Goal: Task Accomplishment & Management: Manage account settings

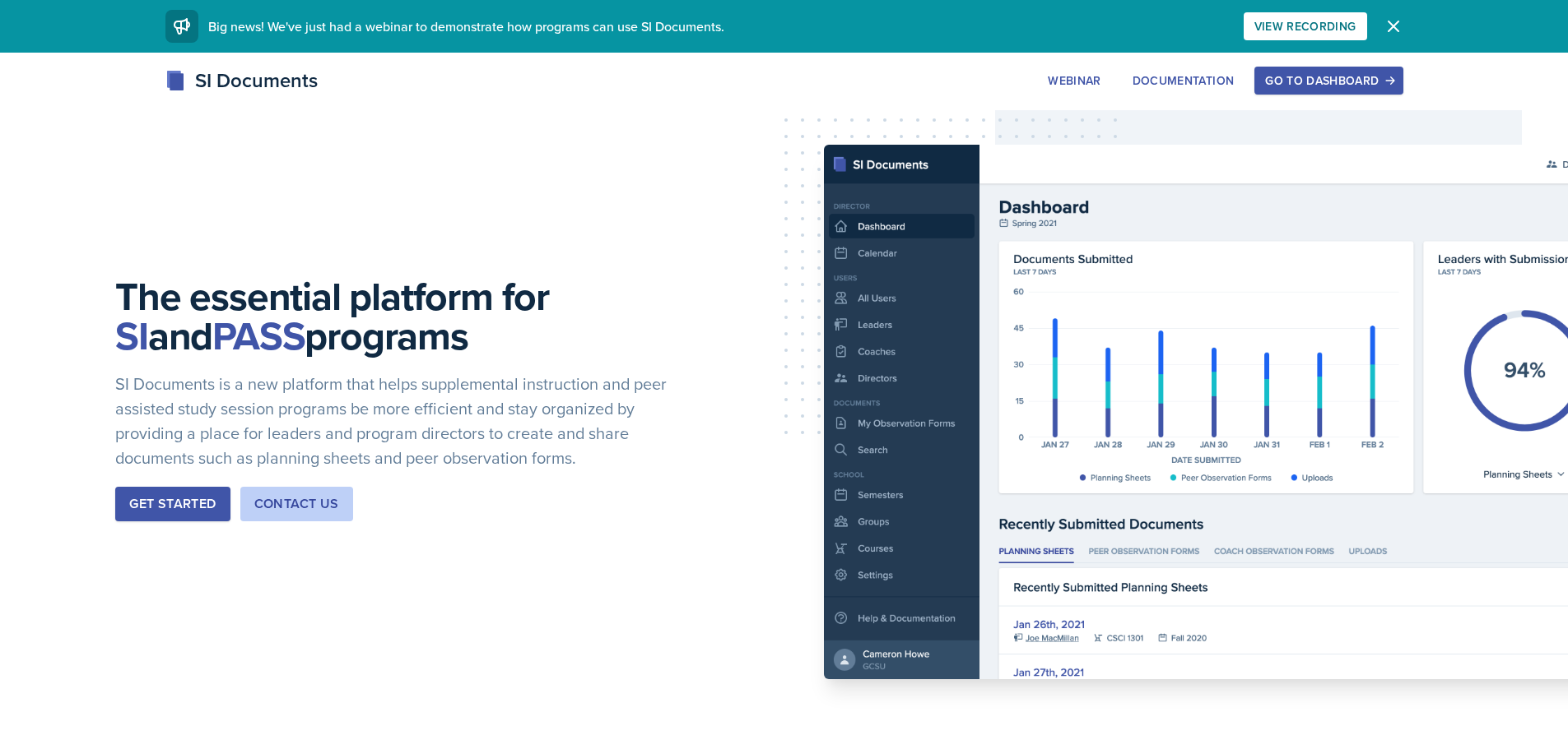
click at [1325, 77] on div "Go to Dashboard" at bounding box center [1328, 80] width 126 height 13
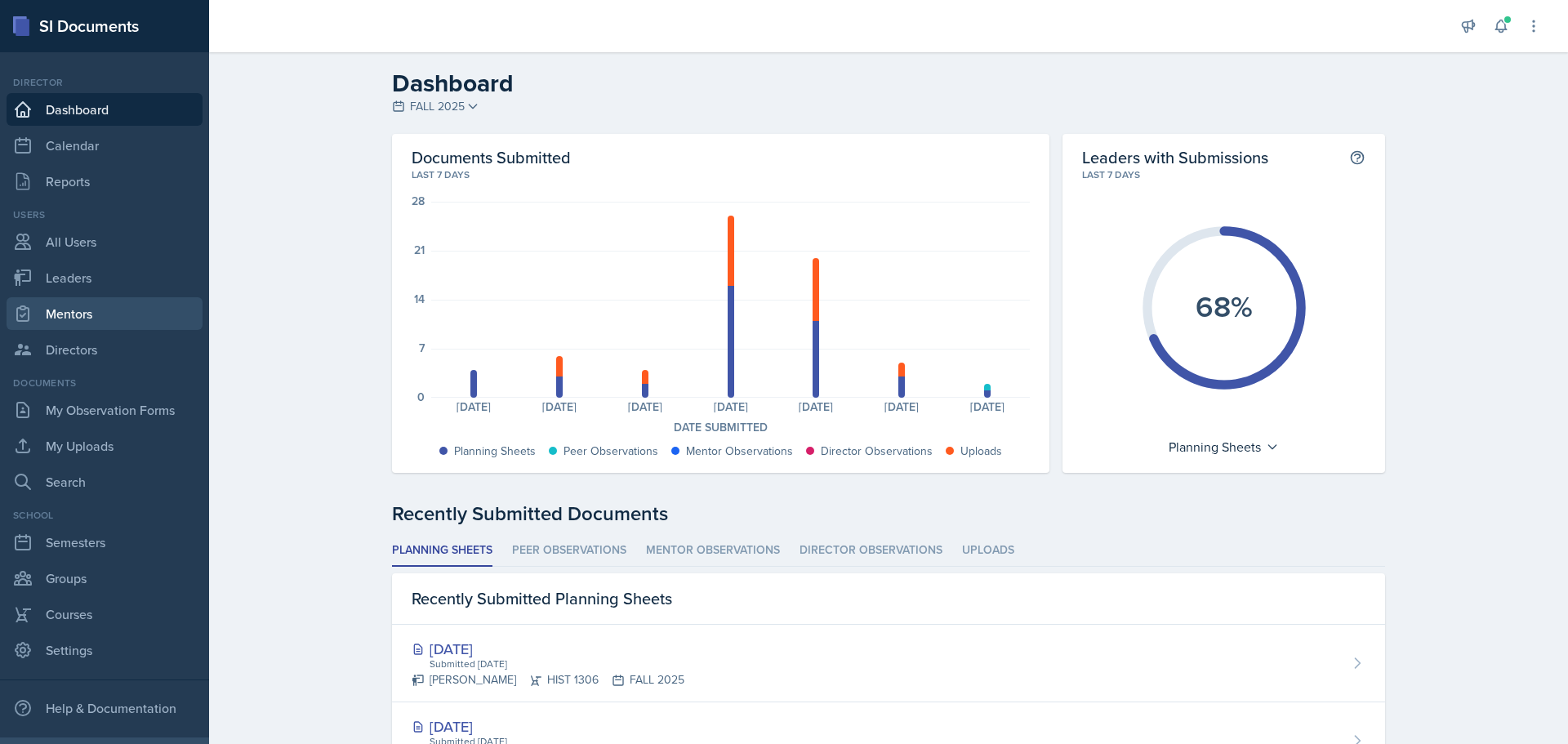
click at [80, 317] on link "Mentors" at bounding box center [104, 314] width 196 height 33
select select "0924c876-6fa7-4296-b593-7db6428ef465"
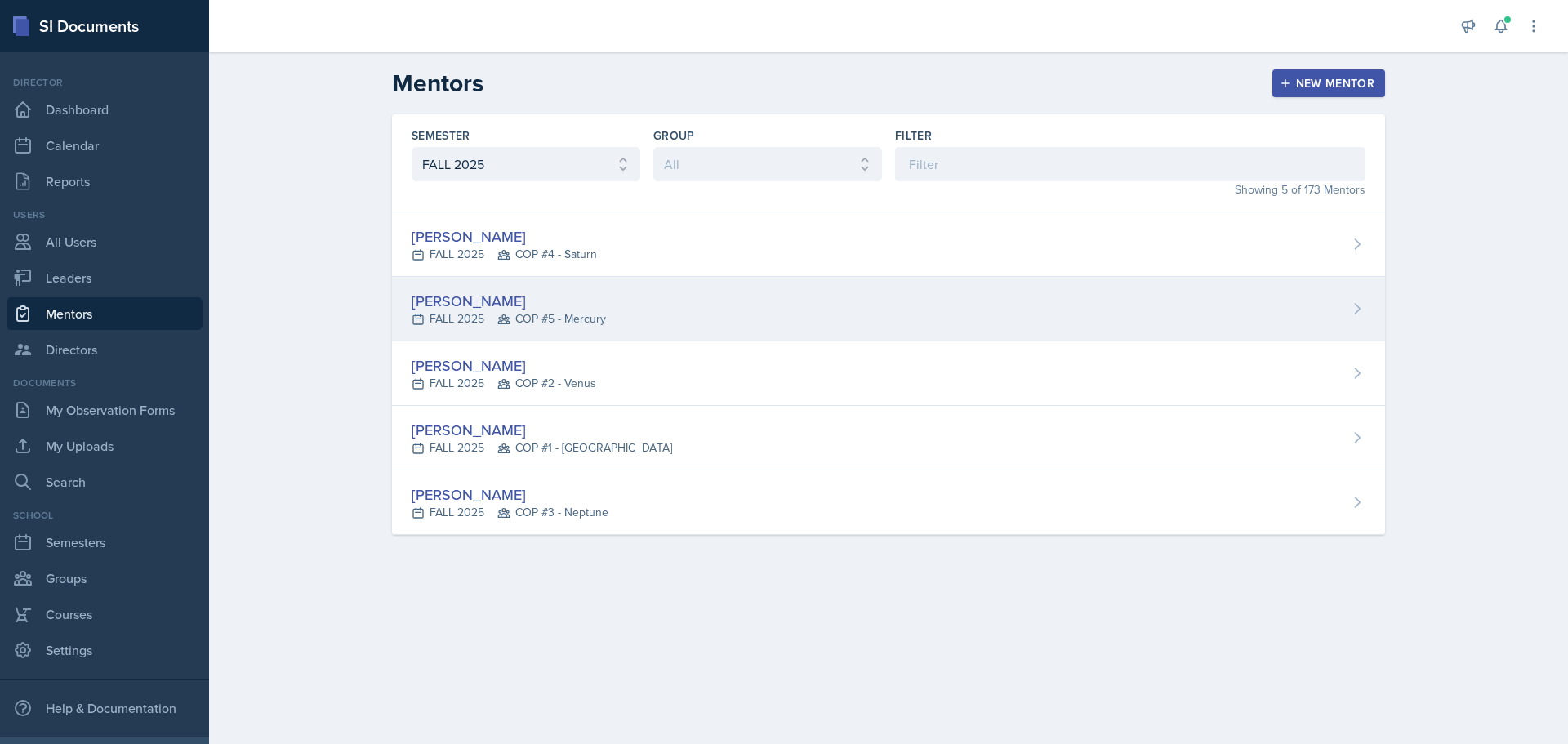
click at [1338, 301] on div "[PERSON_NAME] FALL 2025 COP #5 - Mercury" at bounding box center [889, 309] width 994 height 64
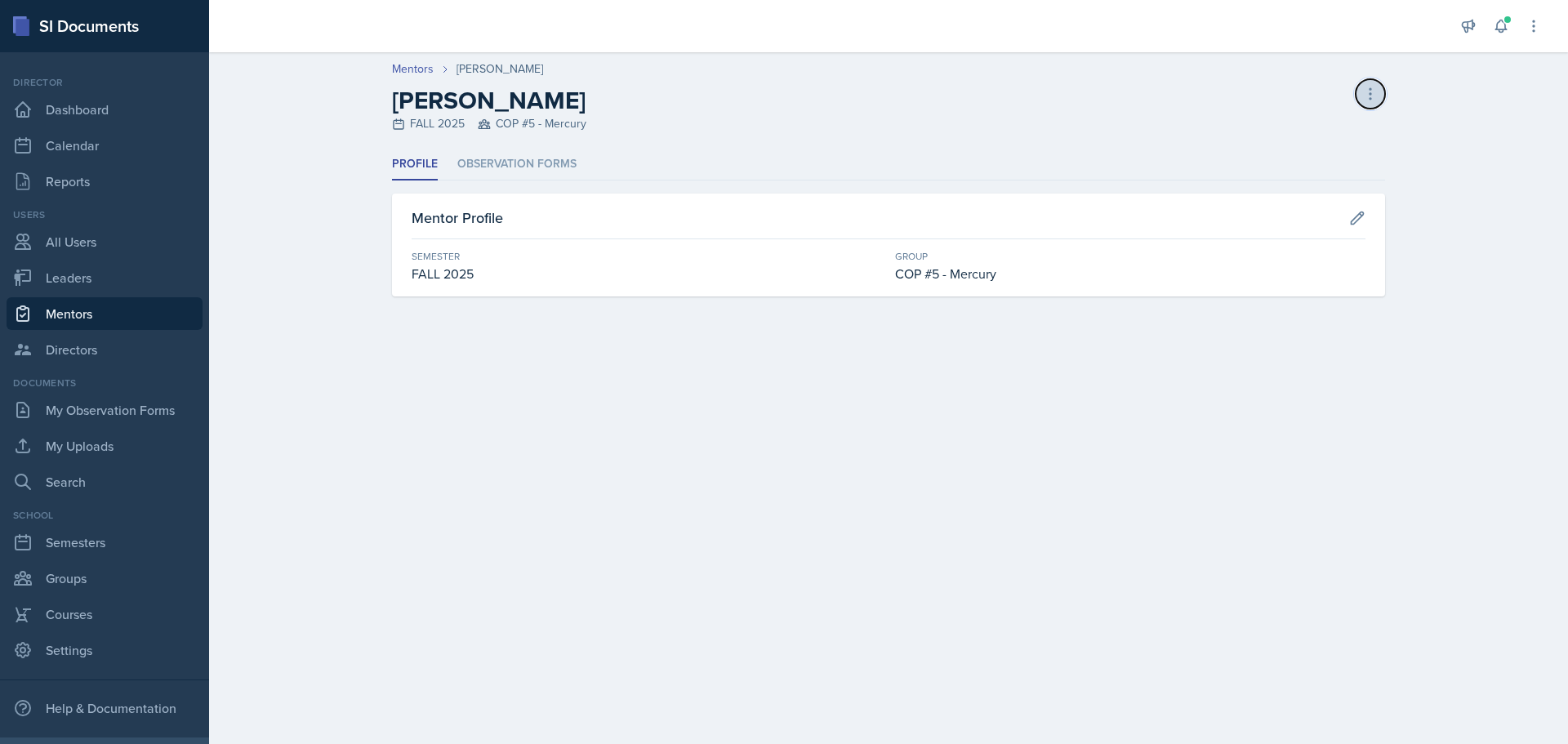
click at [1370, 83] on button at bounding box center [1371, 94] width 30 height 30
click at [872, 107] on div "[PERSON_NAME] FALL 2025 COP #5 - Mercury Delete Mentor" at bounding box center [889, 108] width 994 height 47
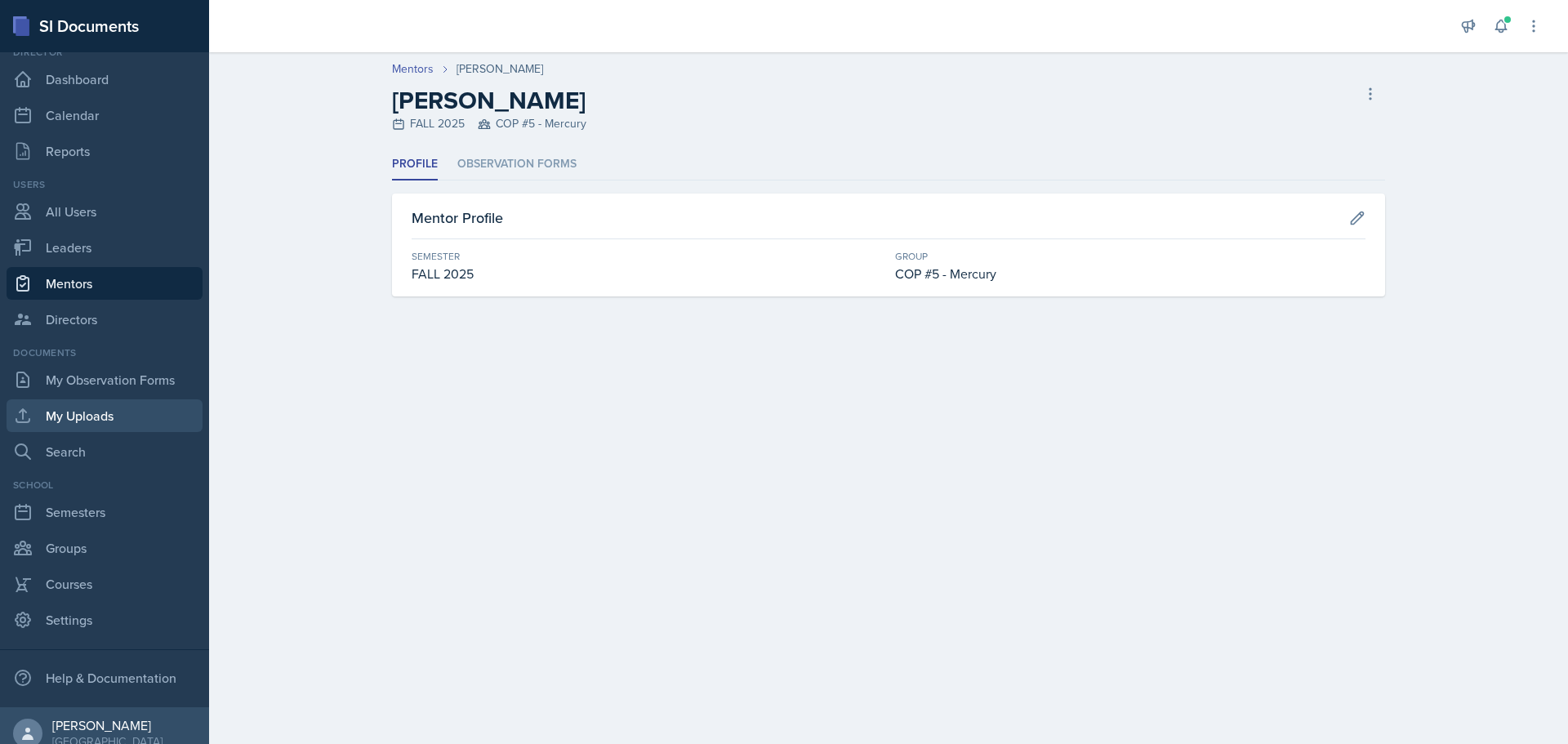
scroll to position [46, 0]
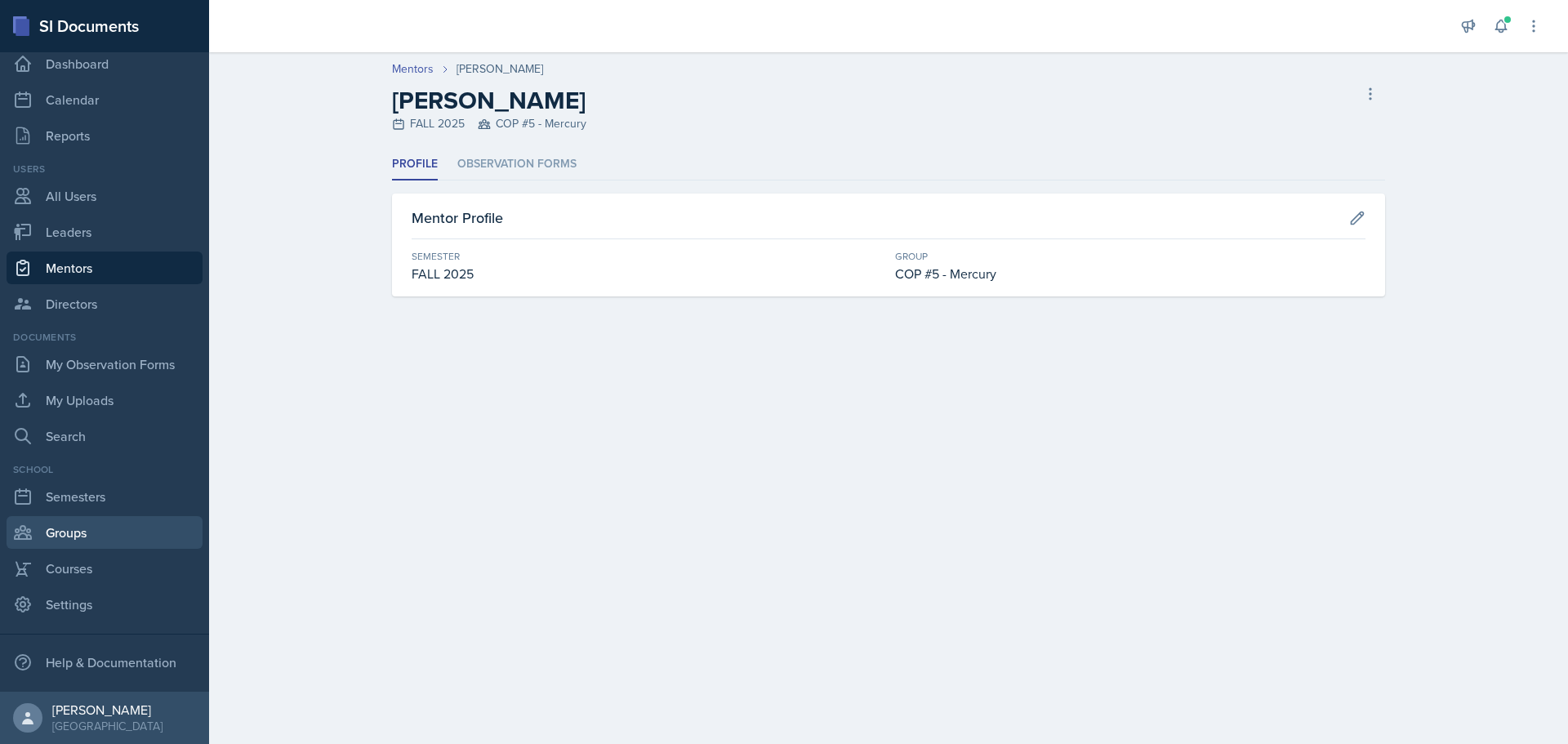
click at [80, 533] on link "Groups" at bounding box center [104, 532] width 196 height 33
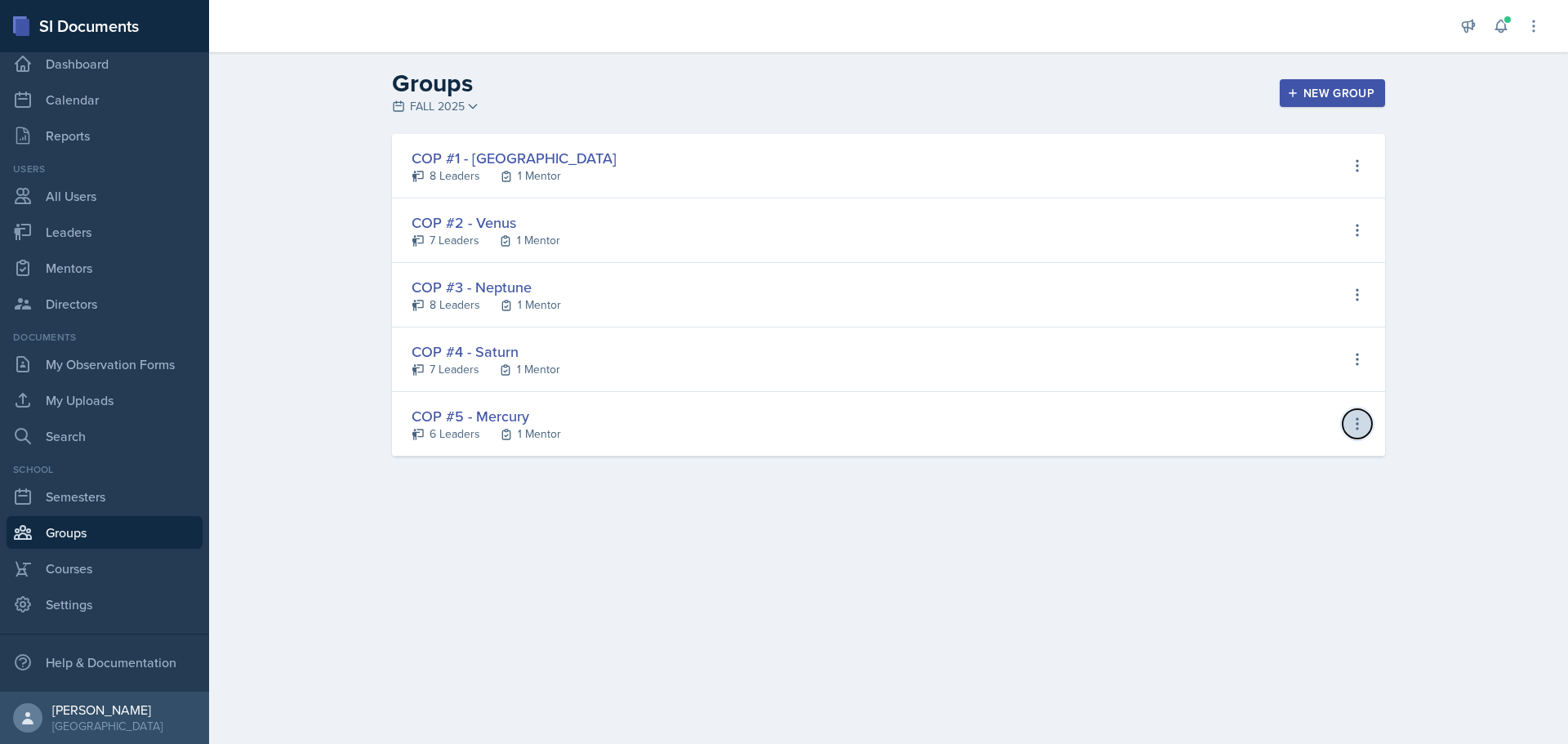
click at [1360, 425] on icon at bounding box center [1357, 424] width 16 height 16
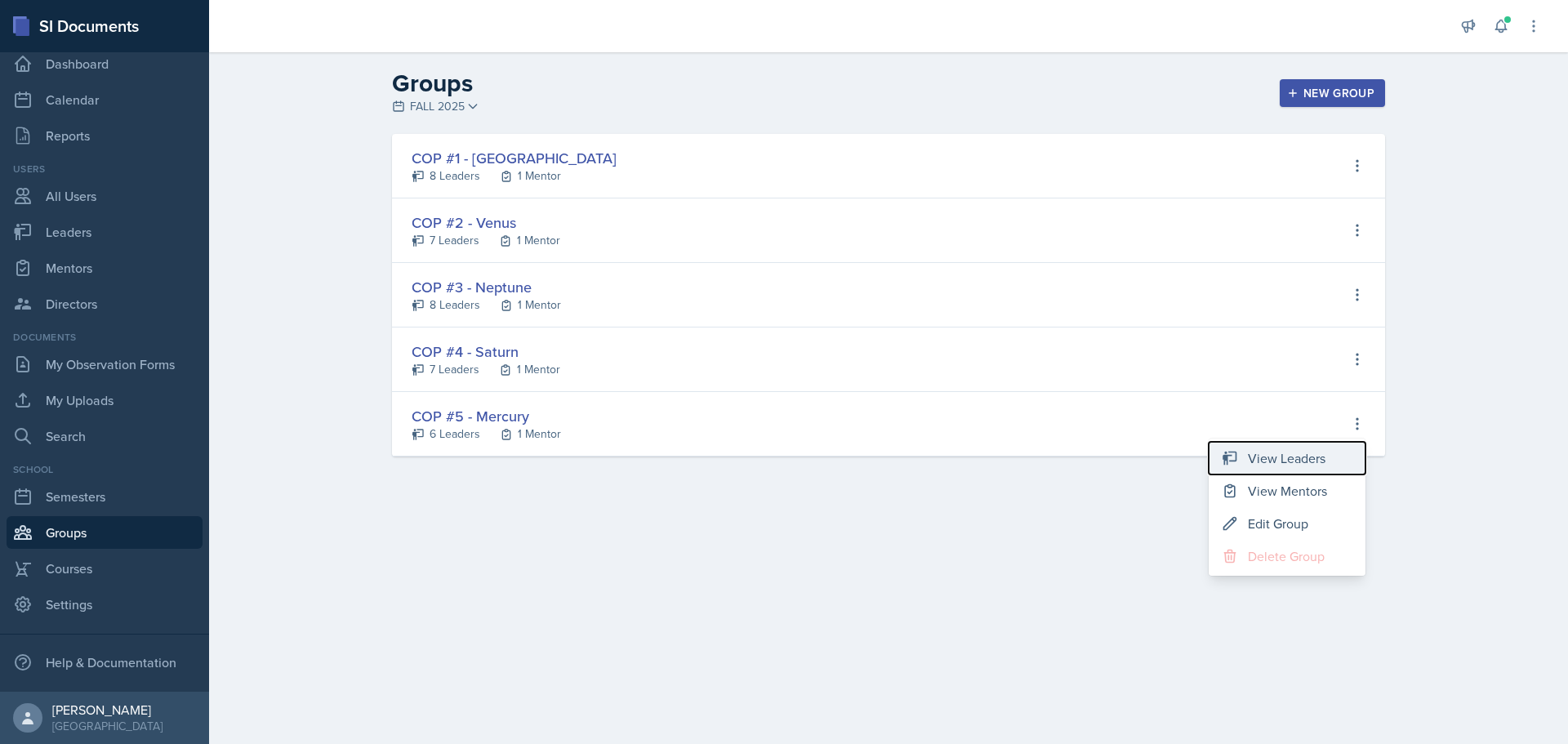
click at [1306, 456] on div "View Leaders" at bounding box center [1287, 458] width 78 height 19
select select "0924c876-6fa7-4296-b593-7db6428ef465"
select select "7117f551-c738-4342-bad5-45b87a6561df"
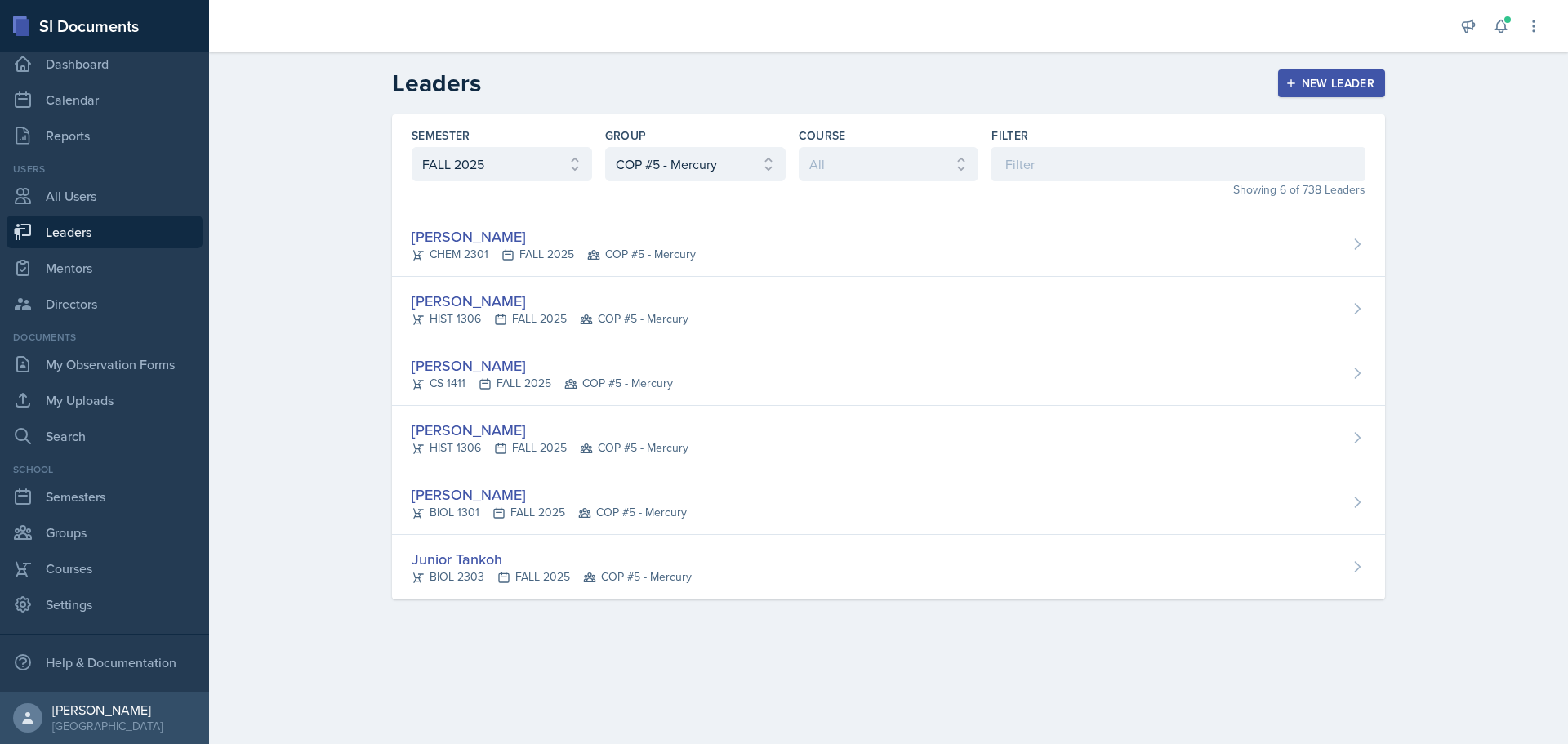
click at [1321, 79] on div "New Leader" at bounding box center [1333, 83] width 86 height 13
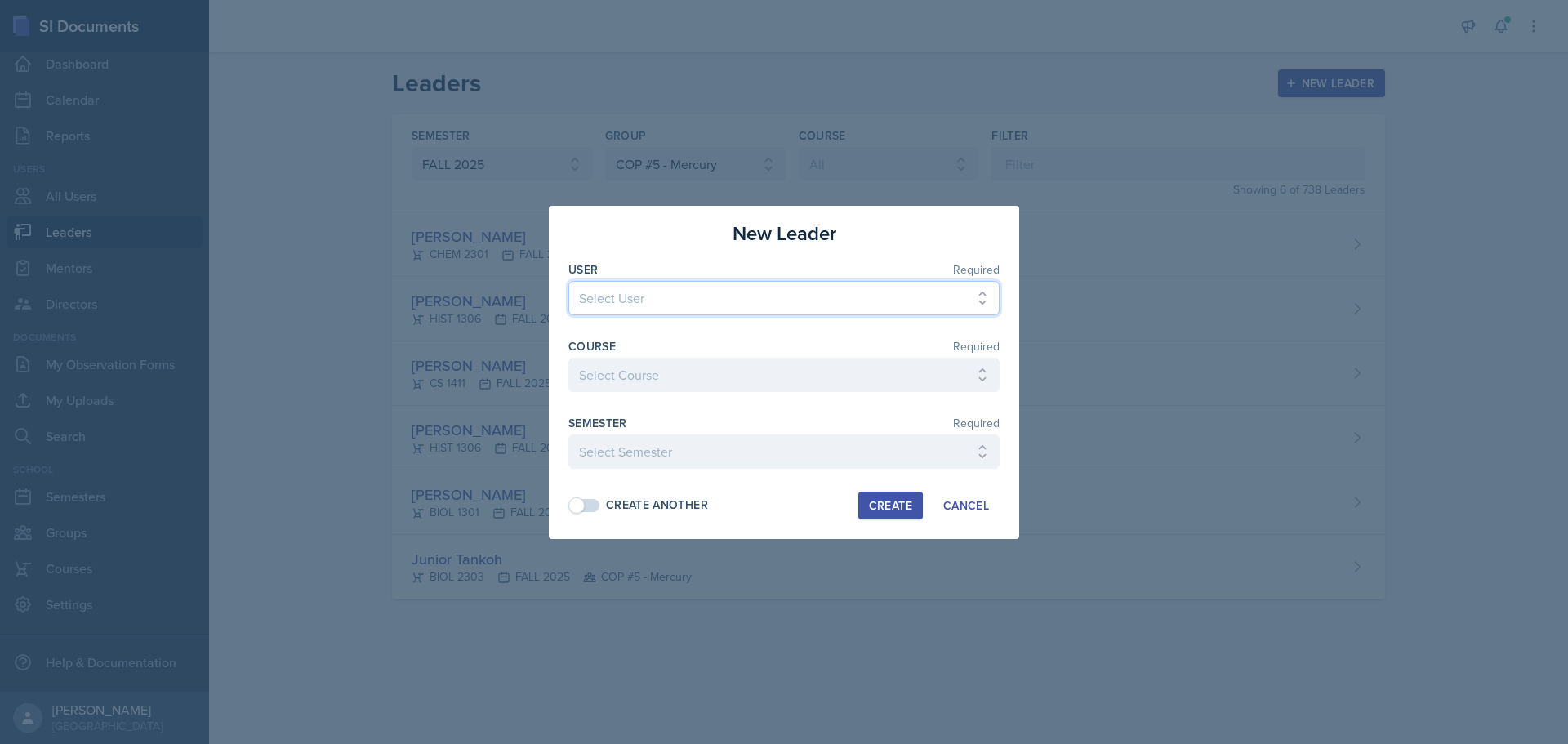
click at [841, 297] on select "Select User [PERSON_NAME] [PERSON_NAME] [PERSON_NAME] [PERSON_NAME] [PERSON_NAM…" at bounding box center [784, 298] width 431 height 34
click at [661, 291] on select "Select User [PERSON_NAME] [PERSON_NAME] [PERSON_NAME] [PERSON_NAME] [PERSON_NAM…" at bounding box center [784, 298] width 431 height 34
click at [654, 292] on select "Select User [PERSON_NAME] [PERSON_NAME] [PERSON_NAME] [PERSON_NAME] [PERSON_NAM…" at bounding box center [784, 298] width 431 height 34
select select "473f5ced-bade-4cbf-9399-946a2658429b"
click at [642, 293] on select "Select User [PERSON_NAME] [PERSON_NAME] [PERSON_NAME] [PERSON_NAME] [PERSON_NAM…" at bounding box center [784, 298] width 431 height 34
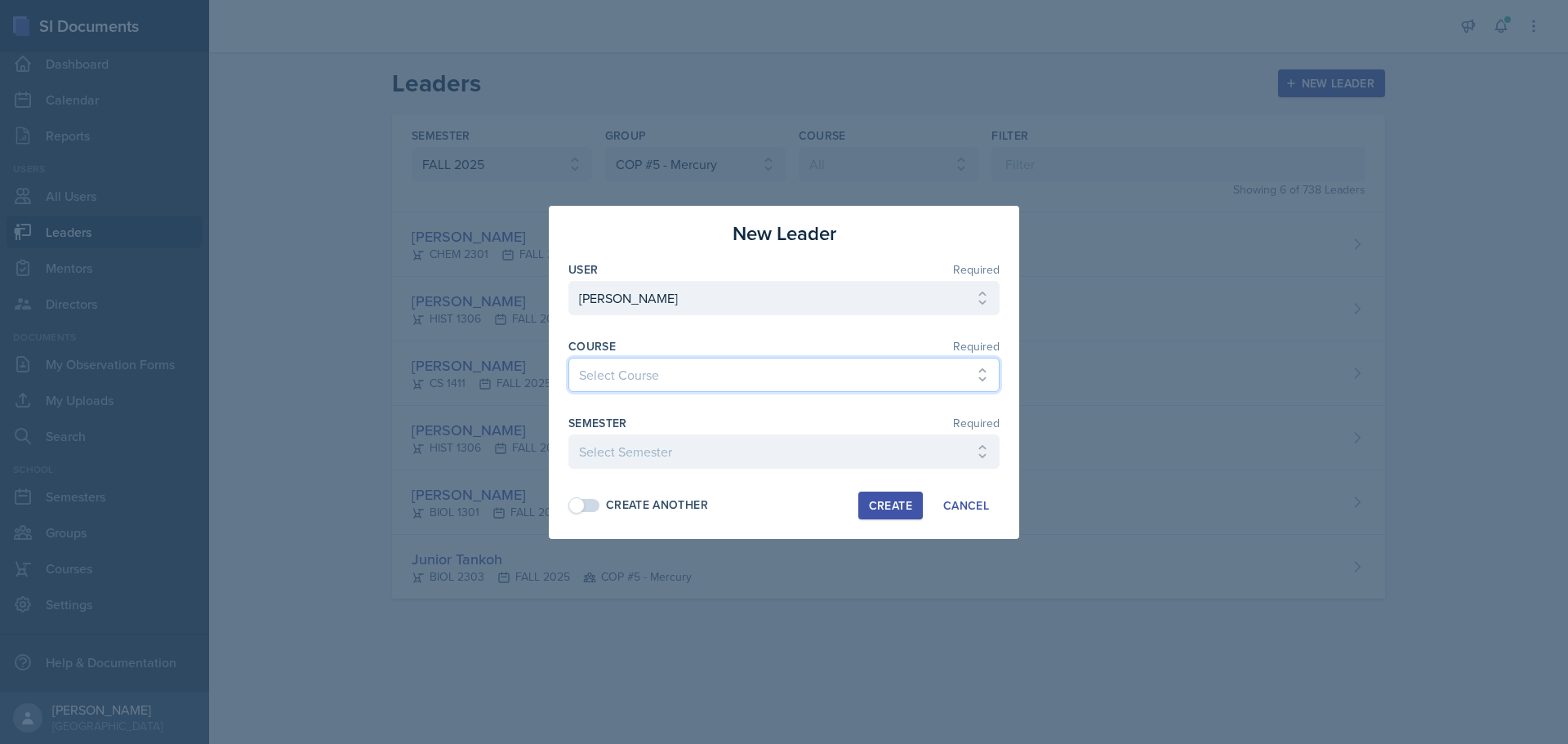
click at [977, 377] on select "Select Course ACC 2301 ART 1301 ART 1302 ART 1310 BIOL 1301 BIOL 1302 BIOL 1310…" at bounding box center [784, 375] width 431 height 34
select select "6e1a4b93-f5fd-4070-b51e-66a0c143b2cb"
click at [568, 358] on select "Select Course ACC 2301 ART 1301 ART 1302 ART 1310 BIOL 1301 BIOL 1302 BIOL 1310…" at bounding box center [784, 375] width 431 height 34
click at [972, 458] on select "Select Semester FALL 2025 Summer II 2025 Summer I 2025 Spring 2025 Fall 2024 Su…" at bounding box center [784, 452] width 431 height 34
select select "0924c876-6fa7-4296-b593-7db6428ef465"
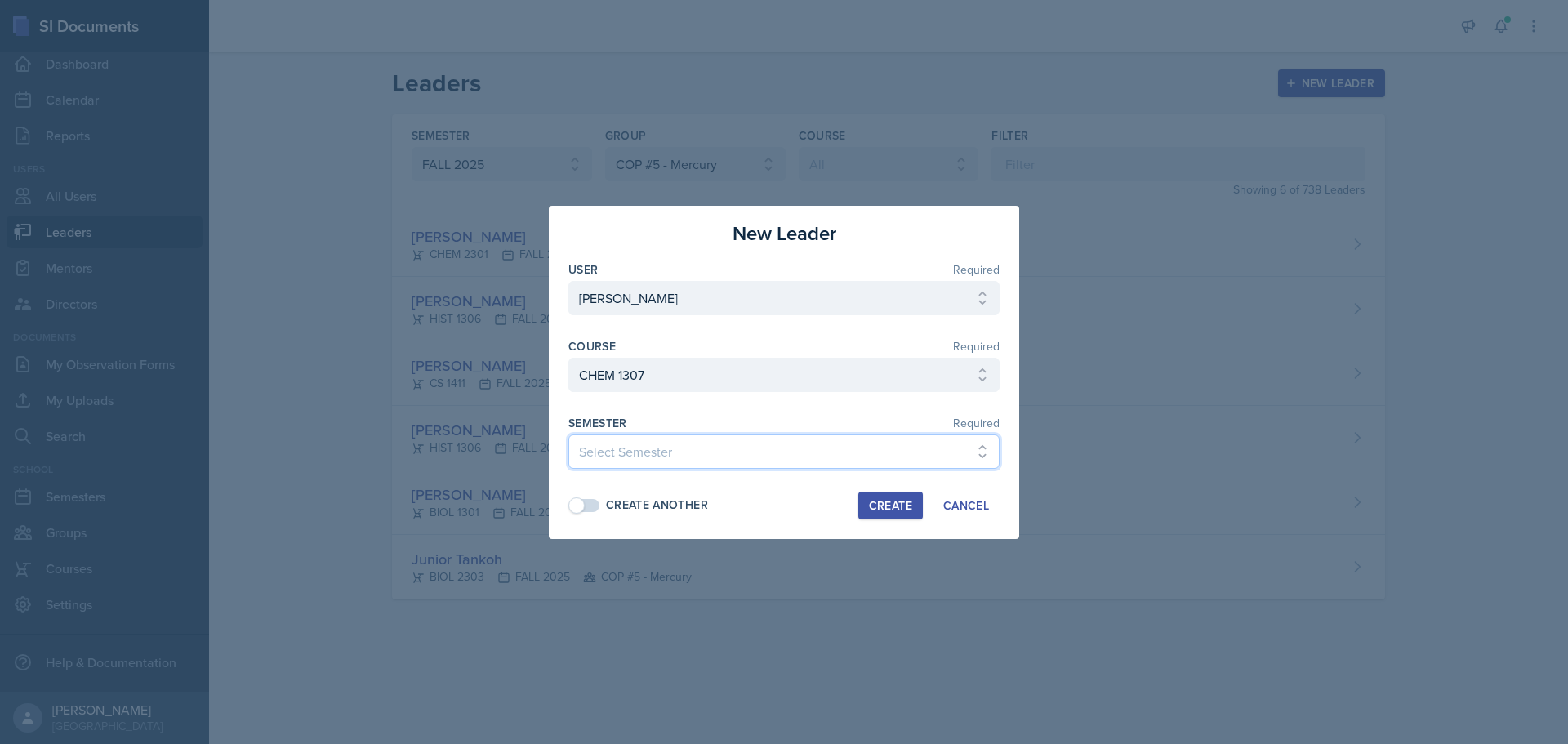
click at [568, 435] on select "Select Semester FALL 2025 Summer II 2025 Summer I 2025 Spring 2025 Fall 2024 Su…" at bounding box center [784, 452] width 431 height 34
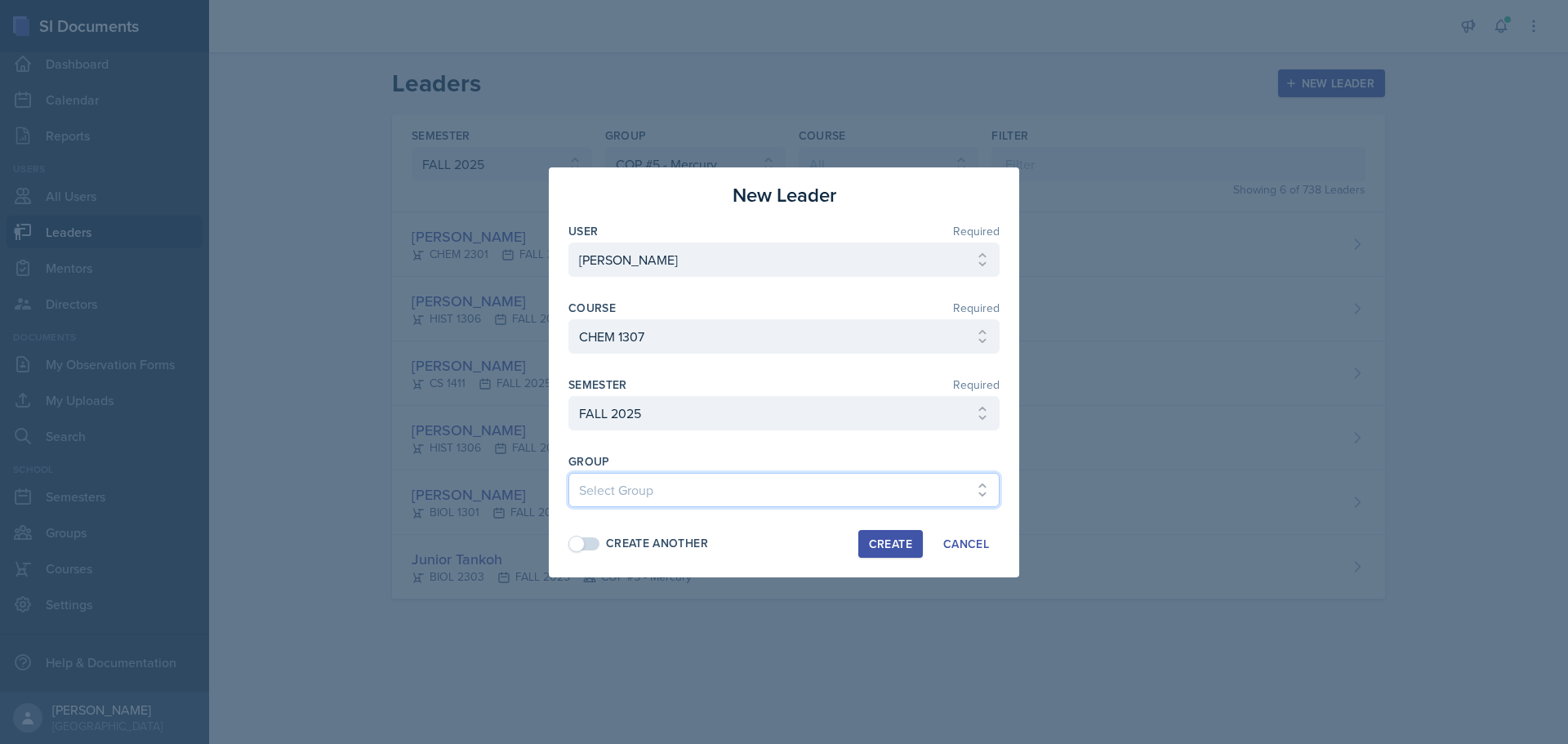
click at [975, 497] on select "Select Group COP #1 - Mars COP #2 - Venus COP #3 - Neptune COP #4 - Saturn COP …" at bounding box center [784, 490] width 431 height 34
select select "7117f551-c738-4342-bad5-45b87a6561df"
click at [568, 473] on select "Select Group COP #1 - Mars COP #2 - Venus COP #3 - Neptune COP #4 - Saturn COP …" at bounding box center [784, 490] width 431 height 34
click at [889, 537] on div "Create" at bounding box center [890, 543] width 43 height 13
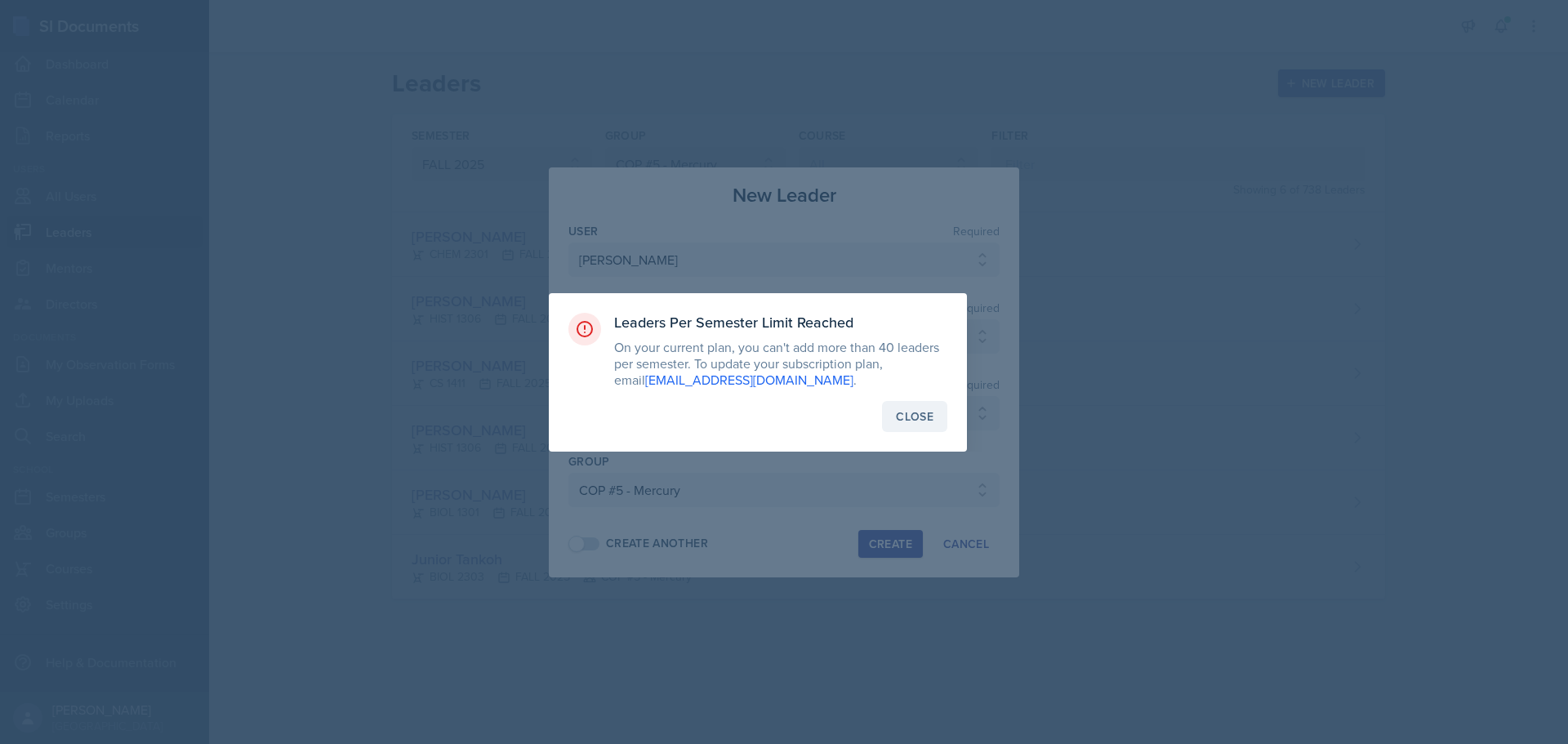
click at [904, 413] on div "Close" at bounding box center [915, 416] width 37 height 16
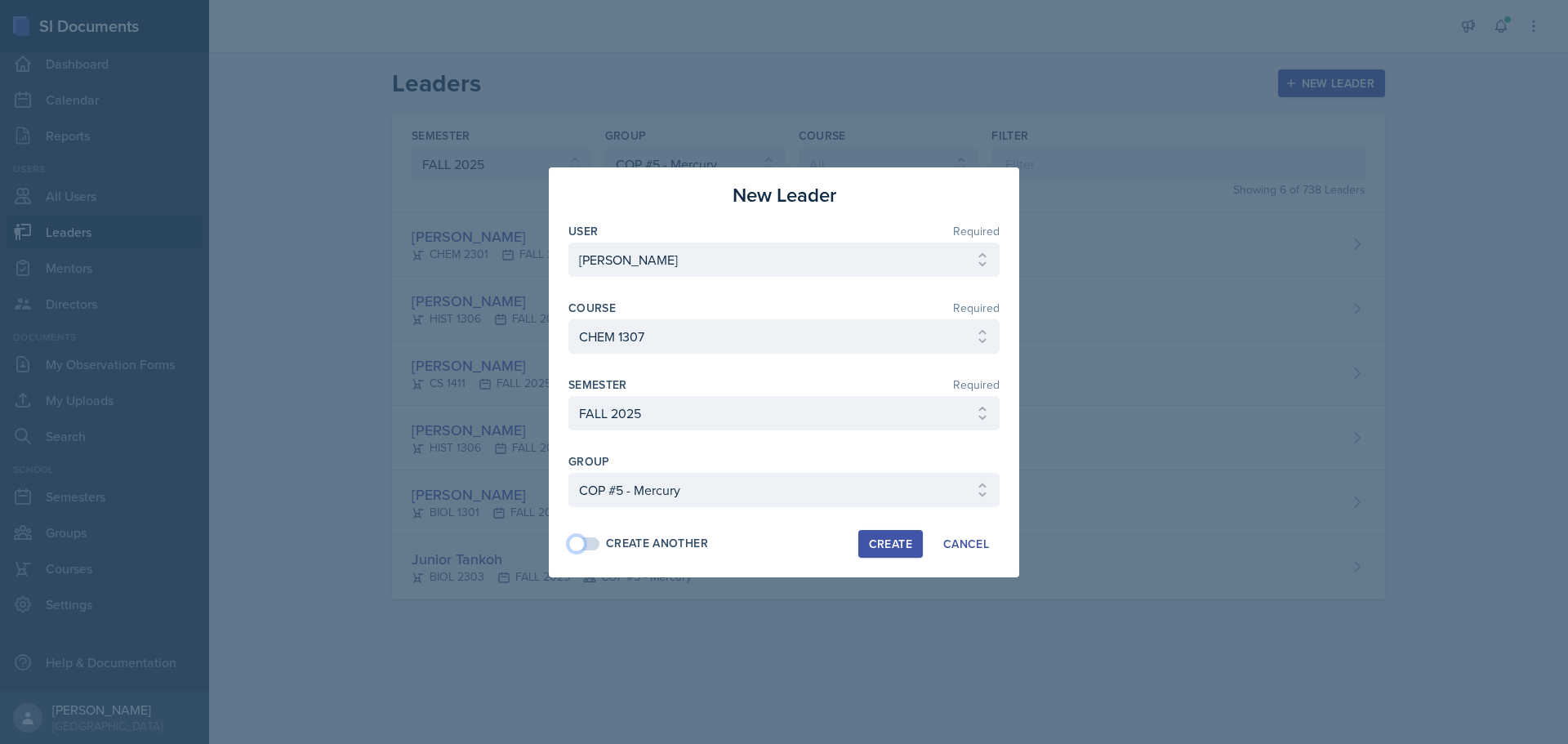
click at [579, 541] on span at bounding box center [576, 544] width 16 height 16
click at [874, 536] on button "Create" at bounding box center [890, 544] width 64 height 28
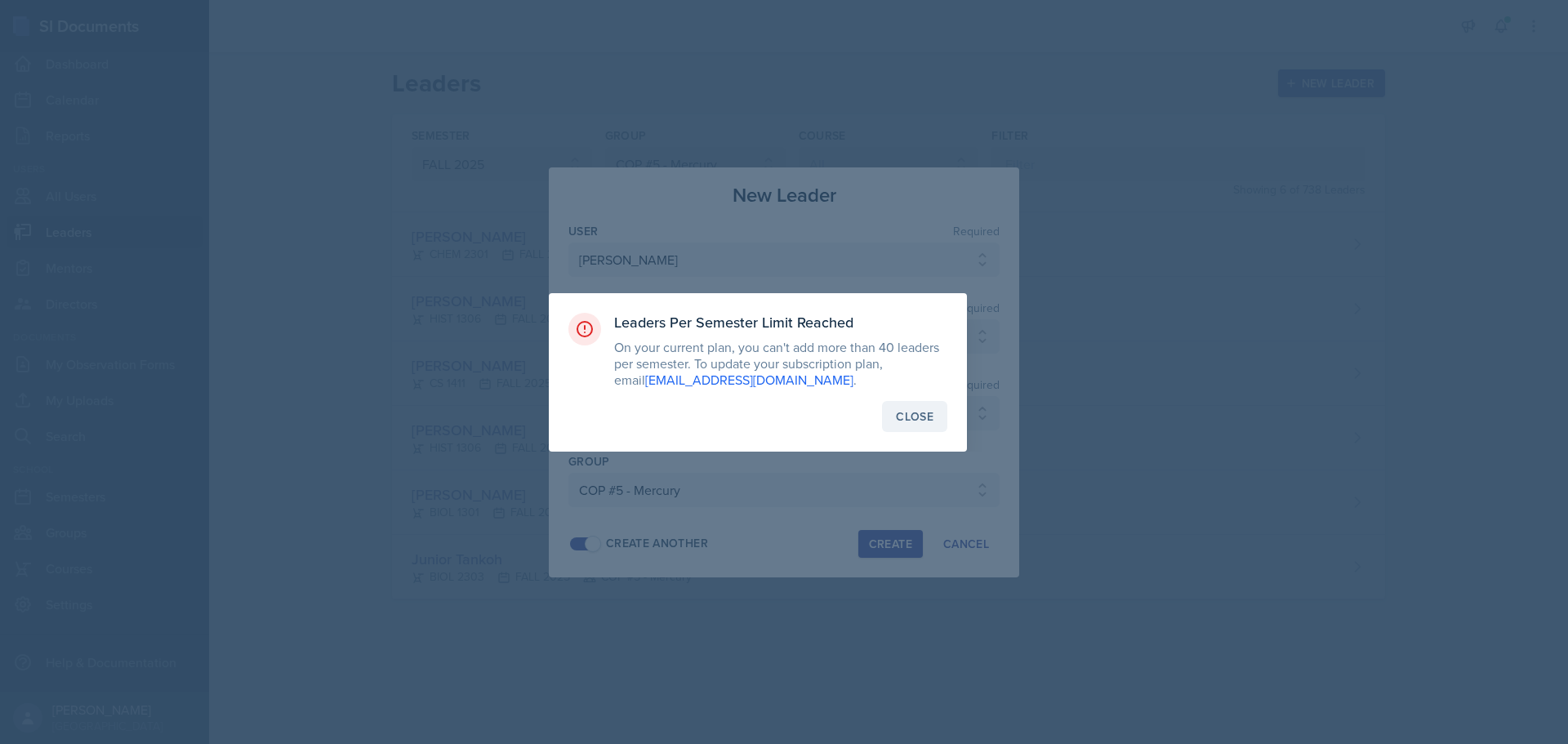
click at [911, 413] on div "Close" at bounding box center [915, 416] width 37 height 16
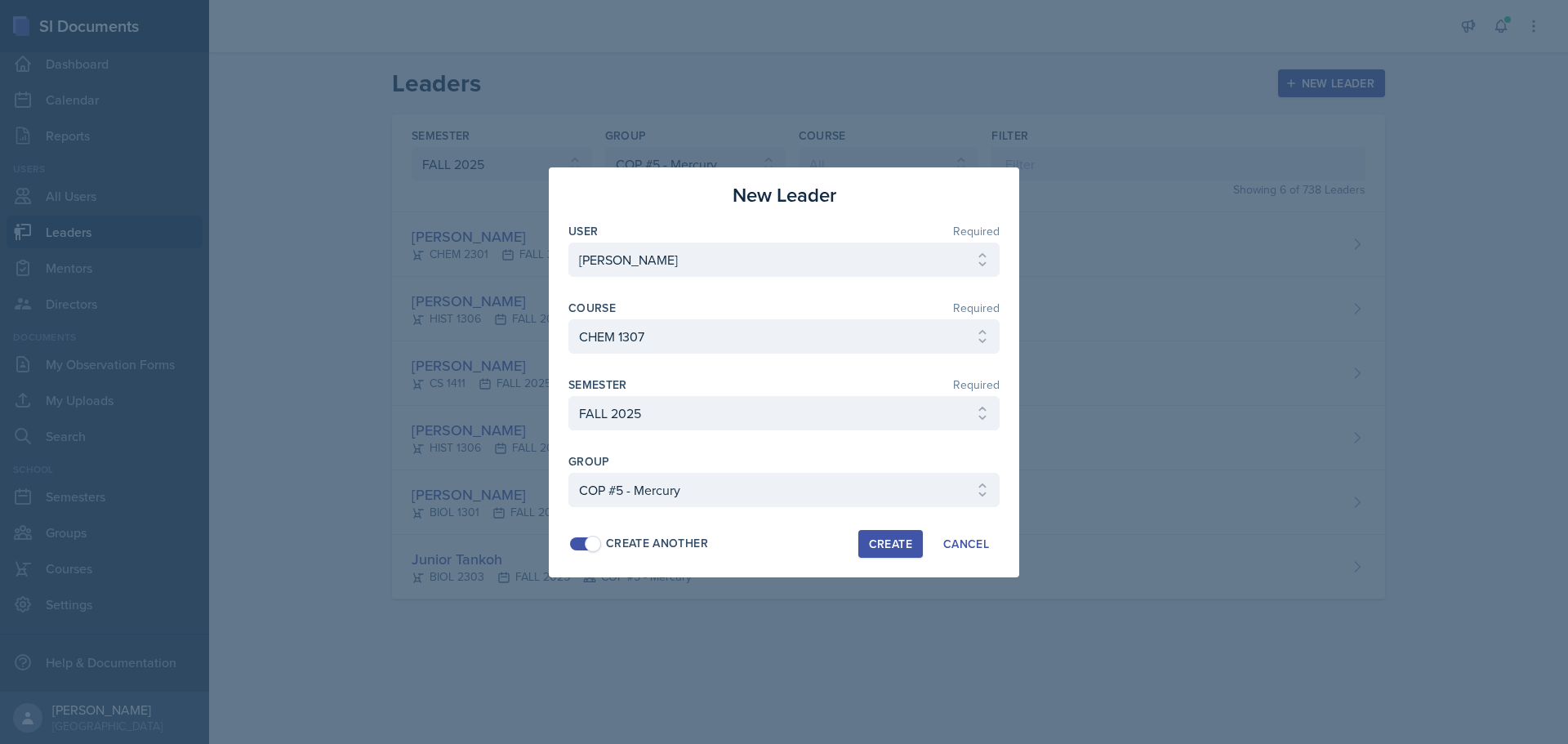
click at [1067, 230] on div at bounding box center [784, 372] width 1568 height 744
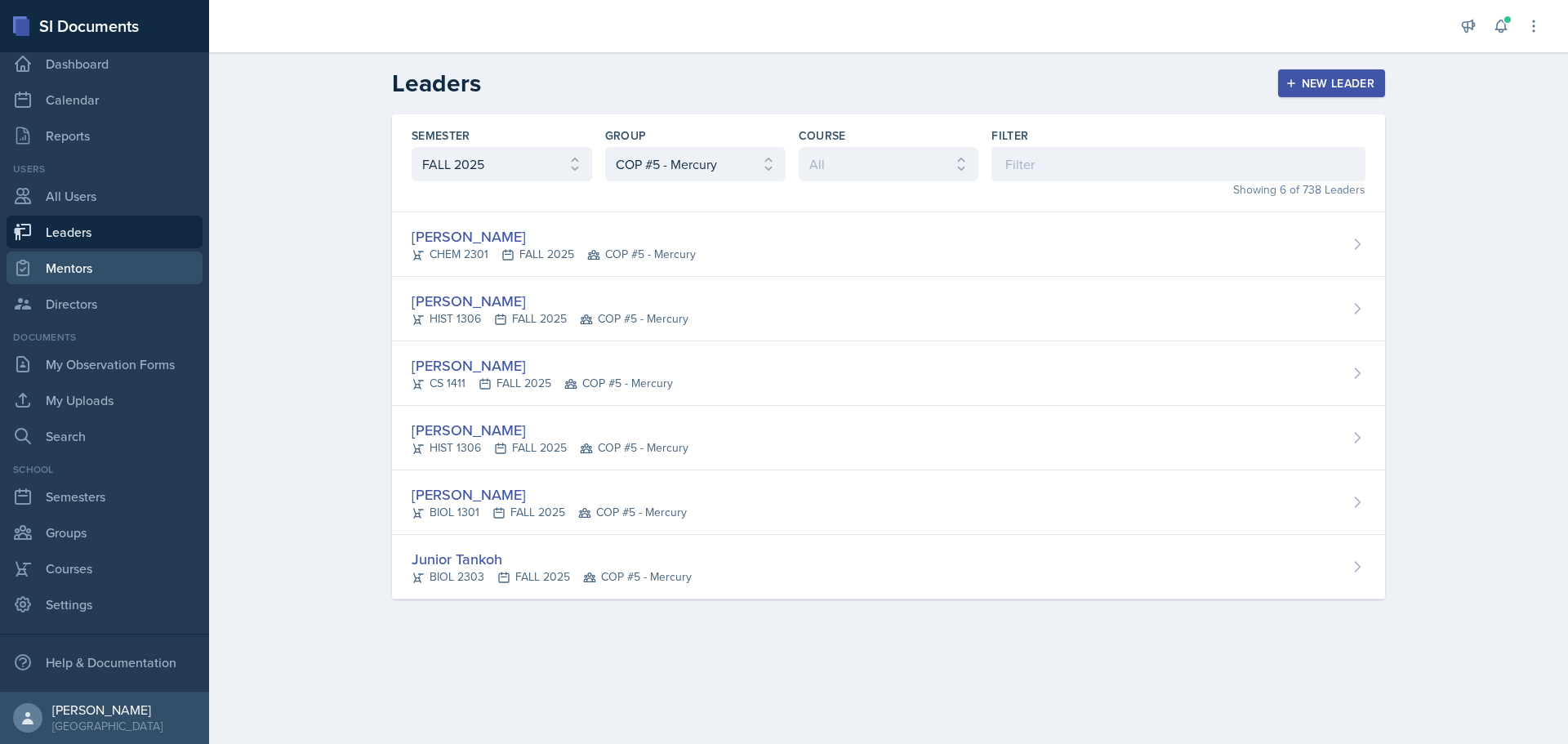
click at [108, 280] on link "Mentors" at bounding box center [104, 268] width 196 height 33
select select "0924c876-6fa7-4296-b593-7db6428ef465"
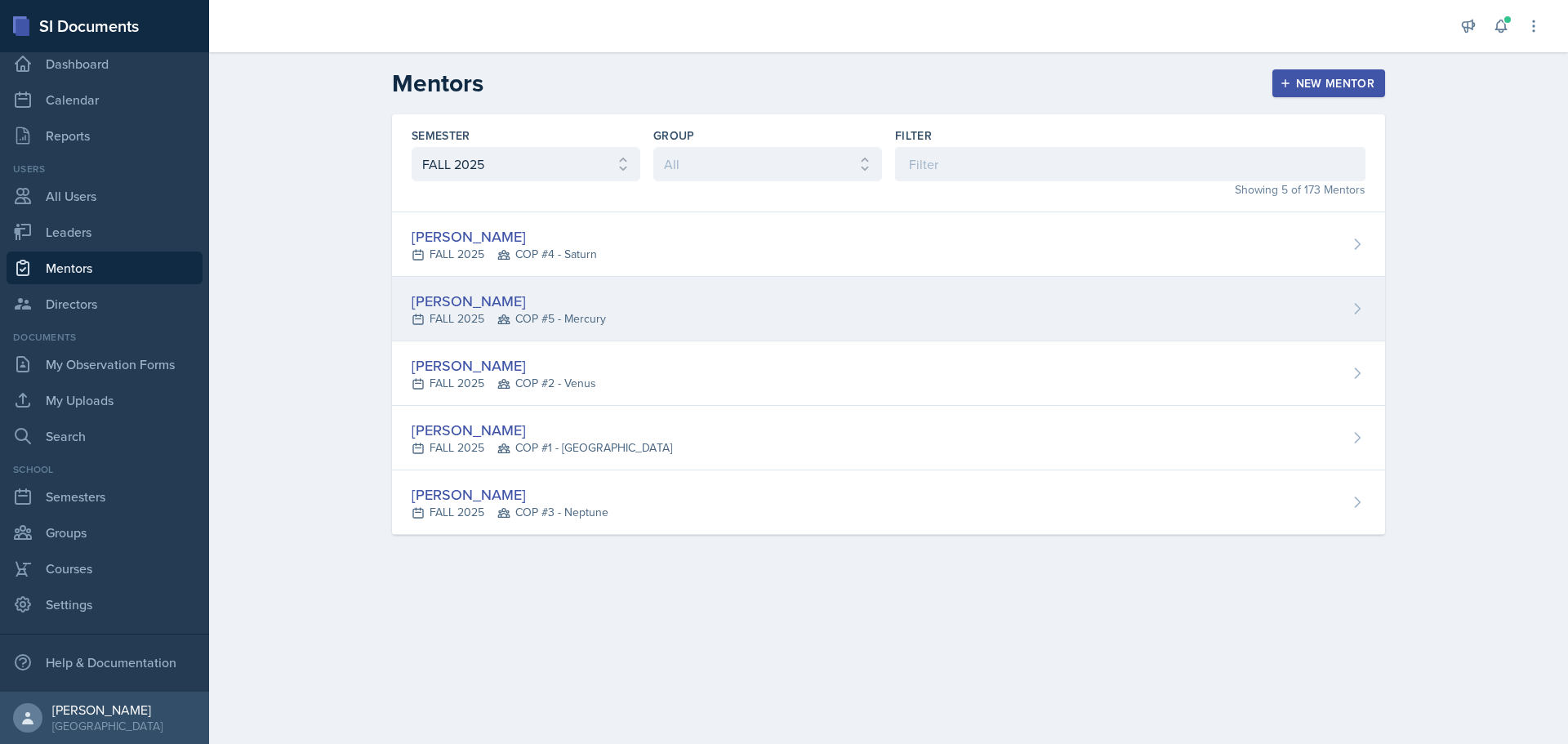
click at [1338, 303] on div "[PERSON_NAME] FALL 2025 COP #5 - Mercury" at bounding box center [889, 309] width 994 height 64
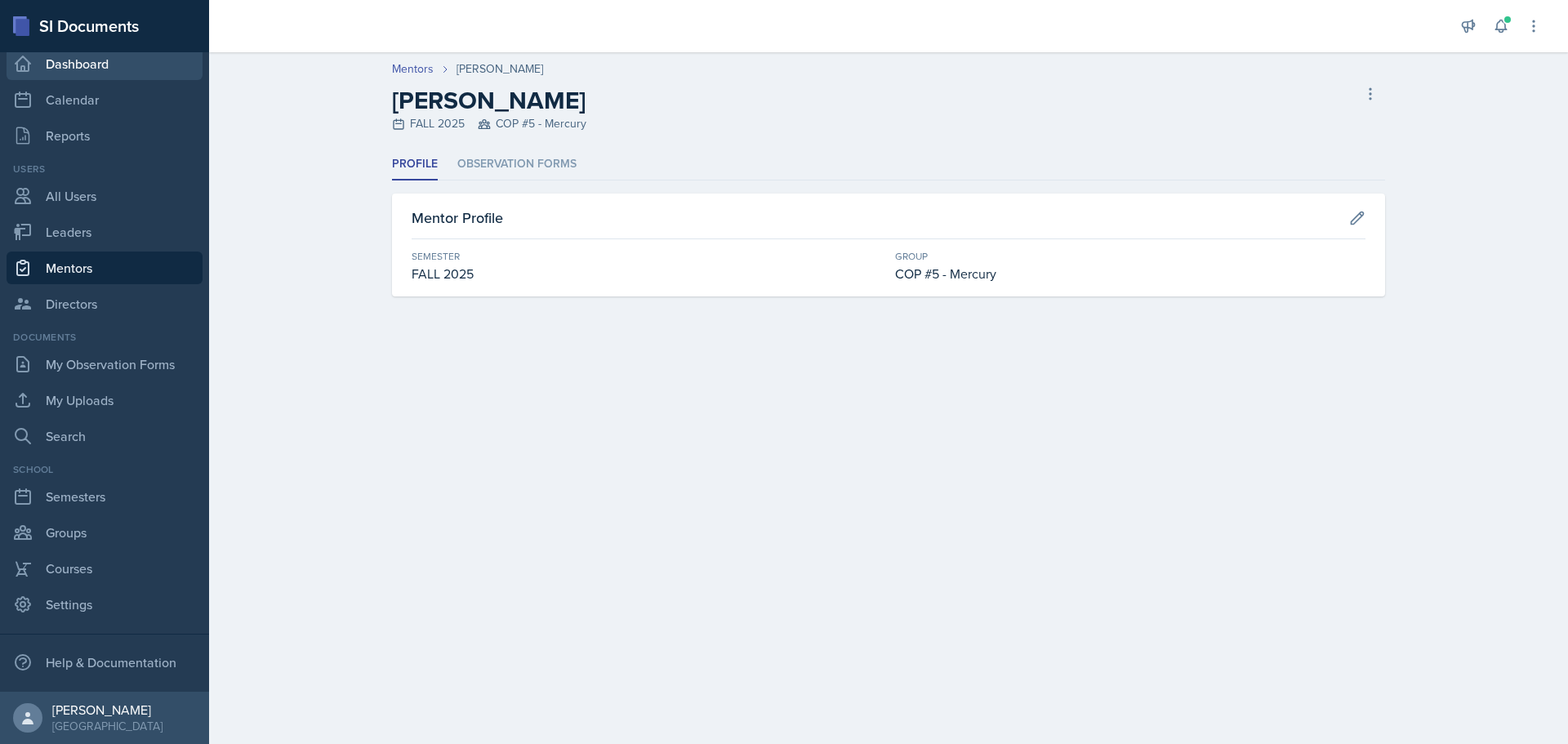
click at [114, 67] on link "Dashboard" at bounding box center [104, 64] width 196 height 33
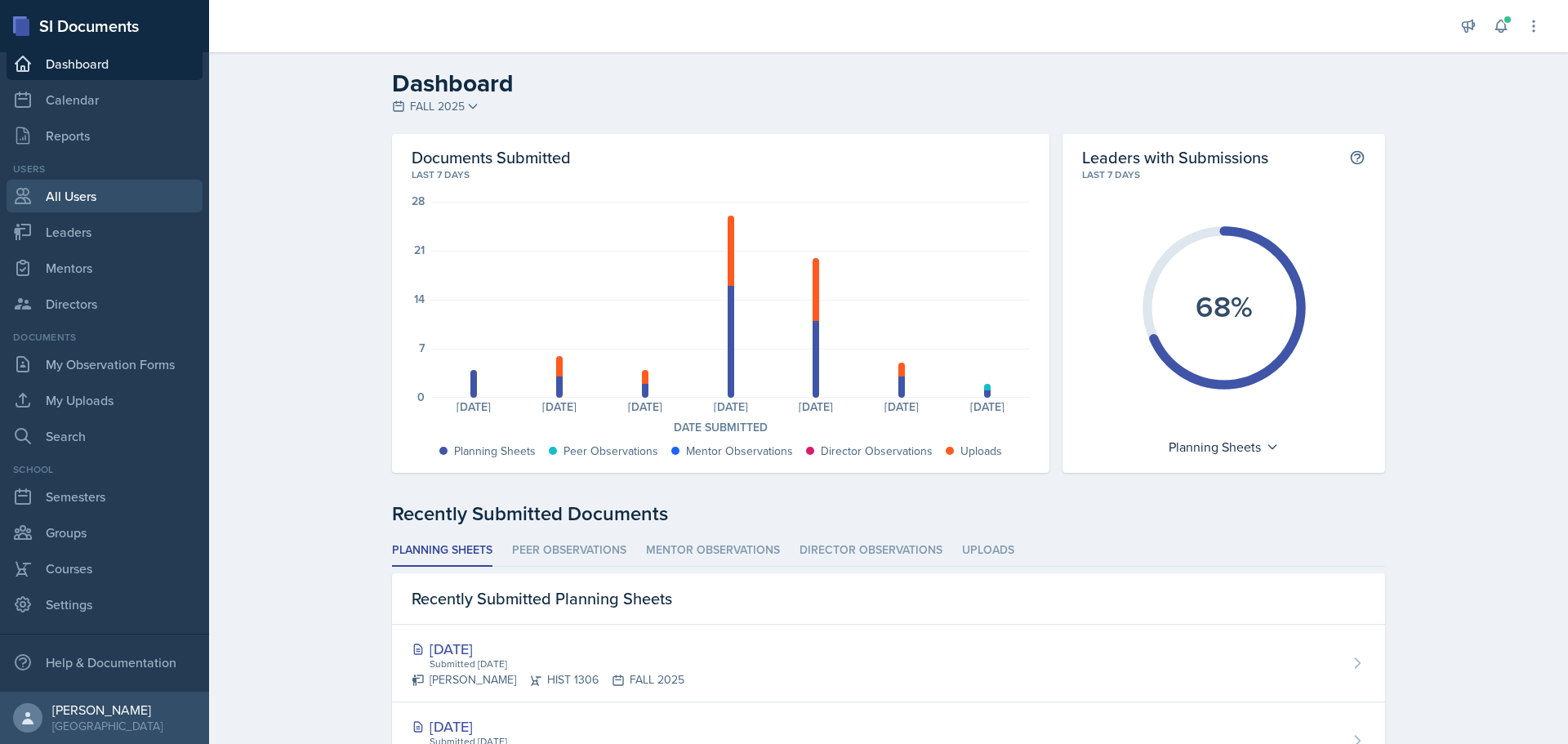
click at [95, 194] on link "All Users" at bounding box center [104, 196] width 196 height 33
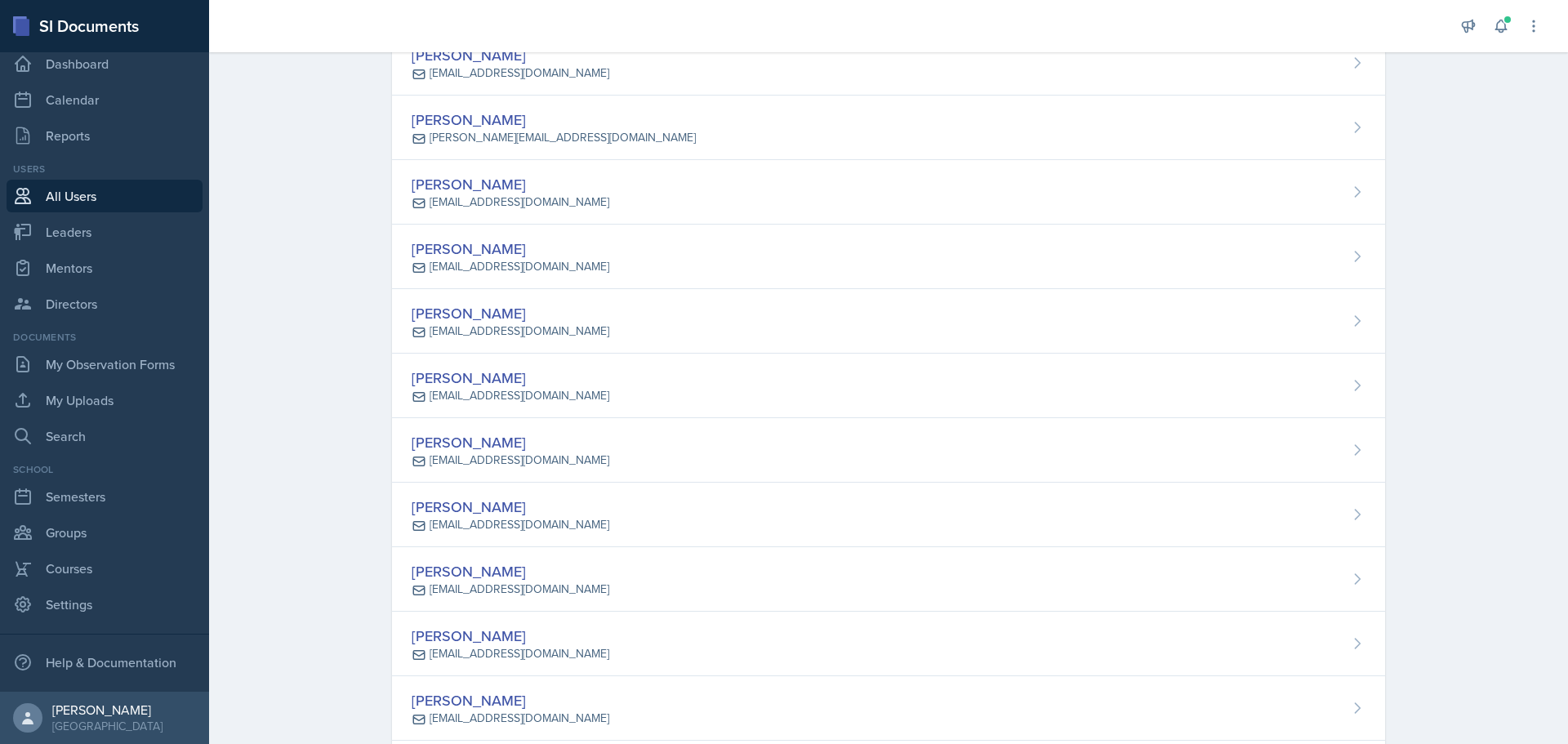
scroll to position [2779, 0]
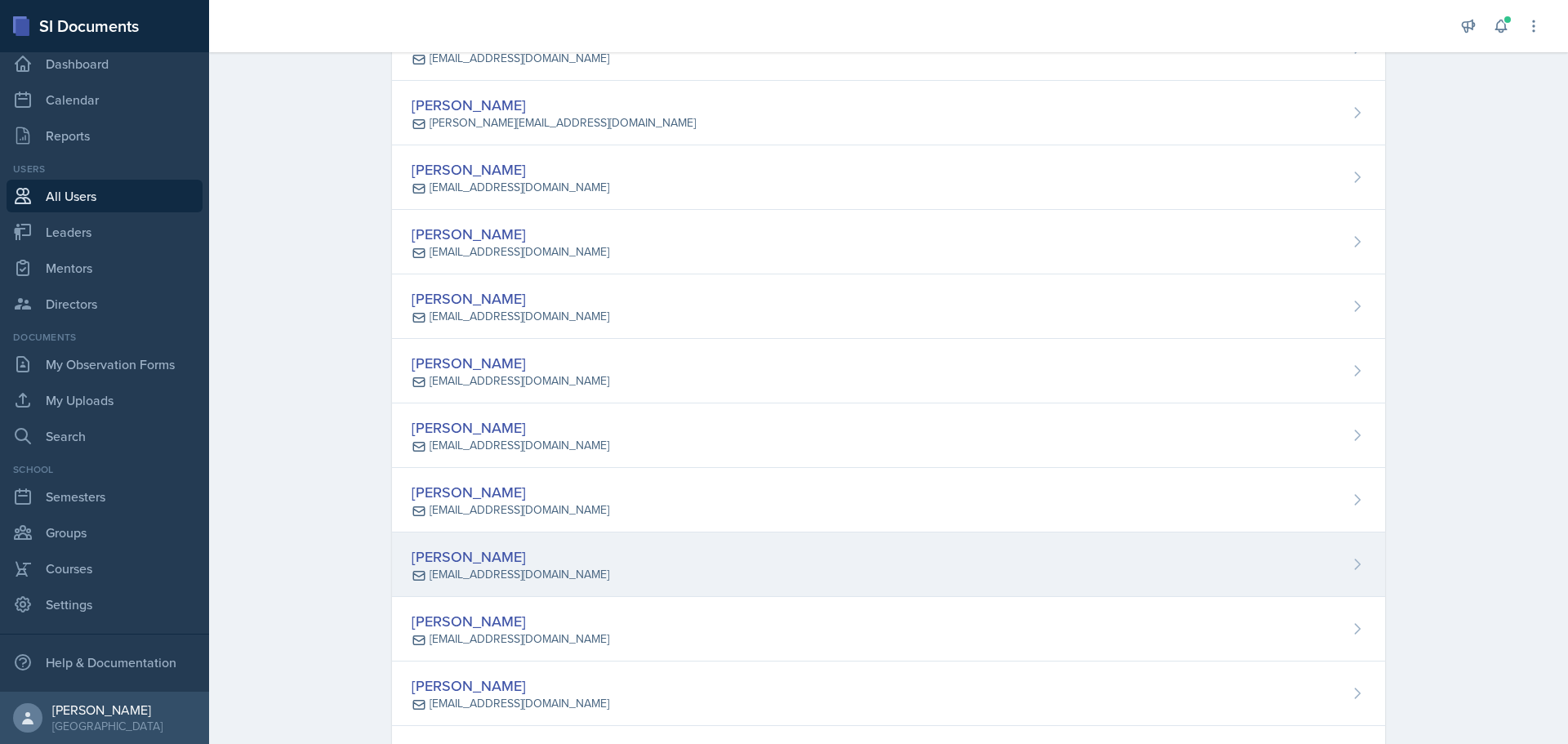
click at [1352, 564] on icon at bounding box center [1357, 564] width 16 height 16
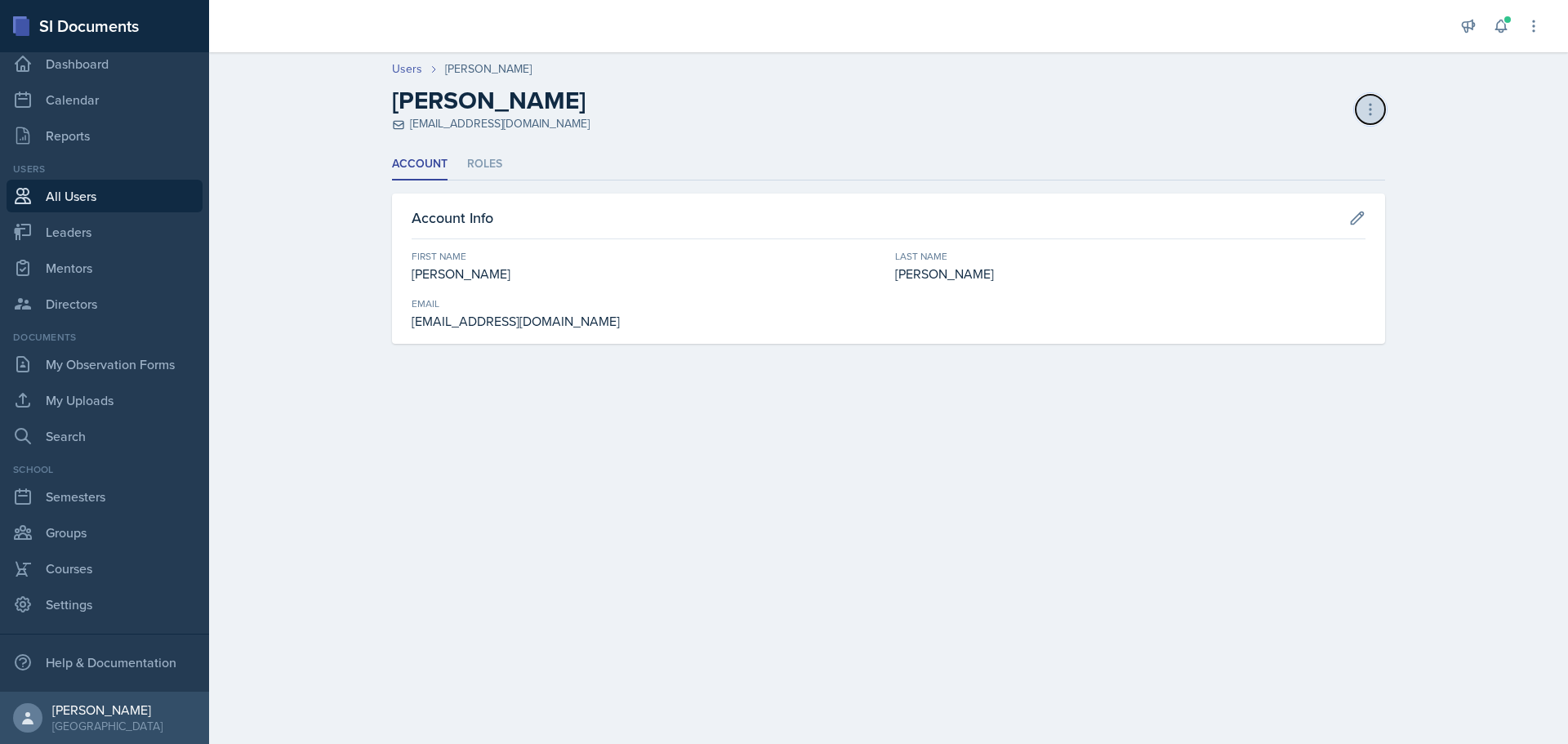
click at [1368, 109] on icon at bounding box center [1370, 109] width 16 height 16
click at [1324, 146] on div "Deactivate User" at bounding box center [1300, 143] width 157 height 33
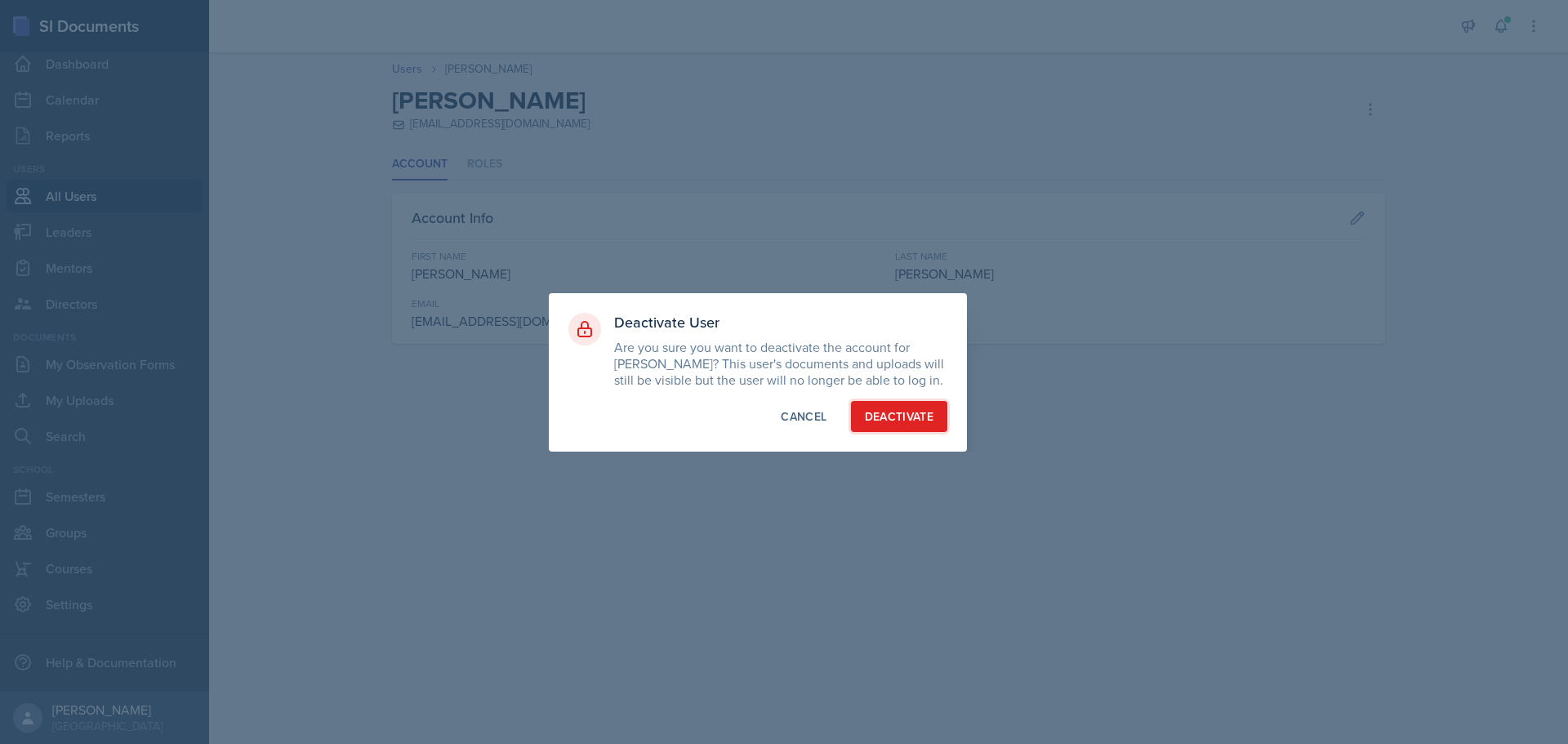
click at [900, 421] on div "Deactivate" at bounding box center [900, 416] width 69 height 16
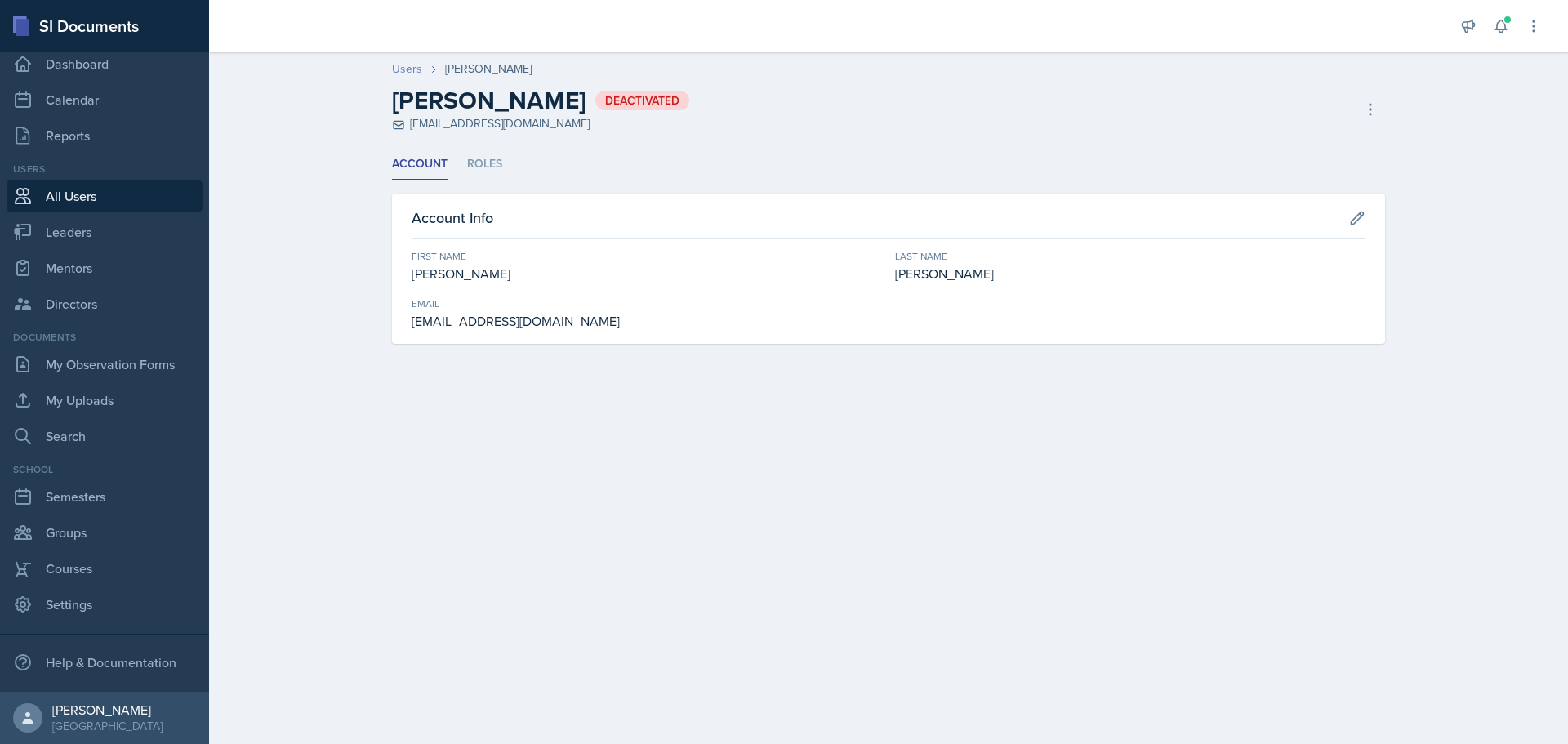
click at [410, 74] on link "Users" at bounding box center [407, 69] width 30 height 17
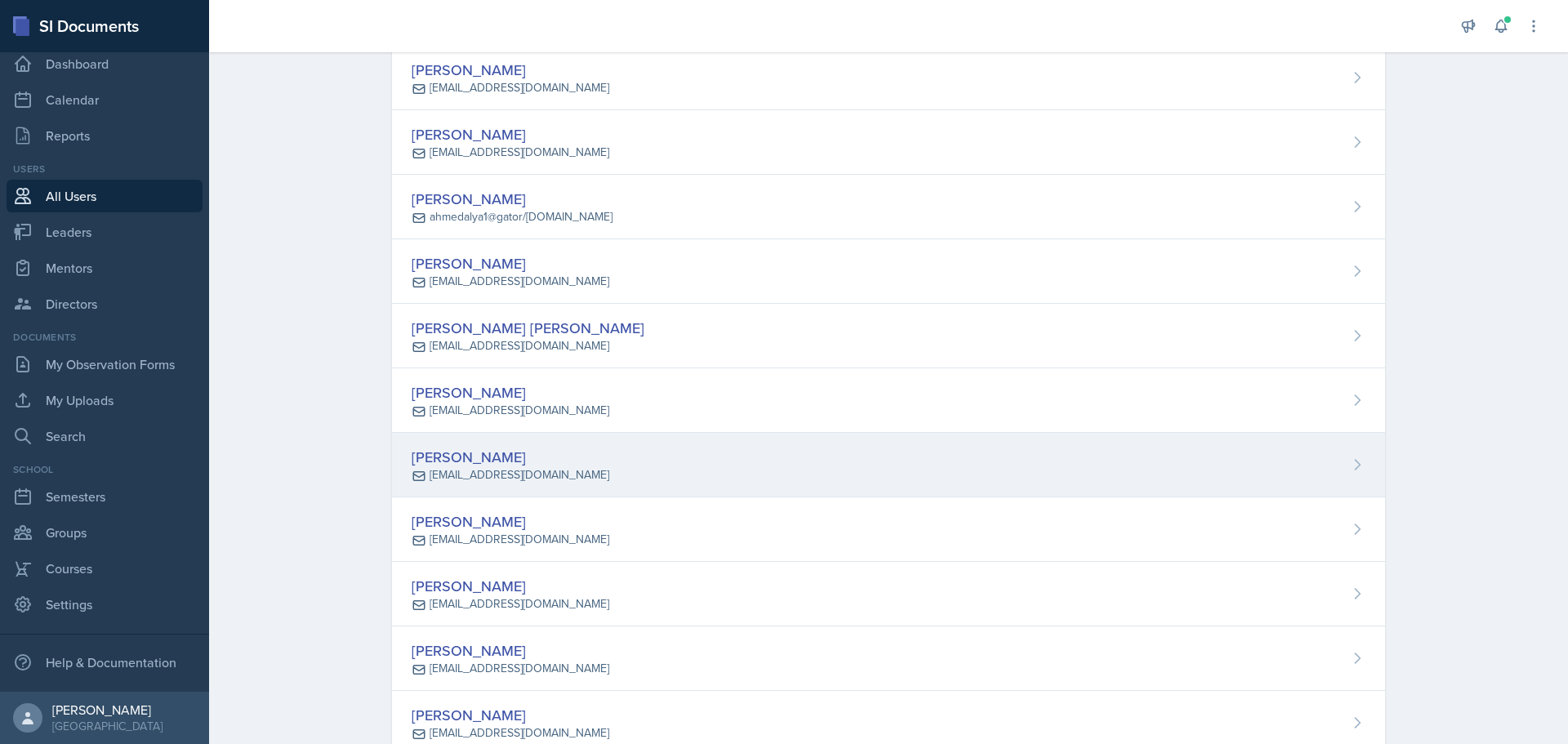
scroll to position [491, 0]
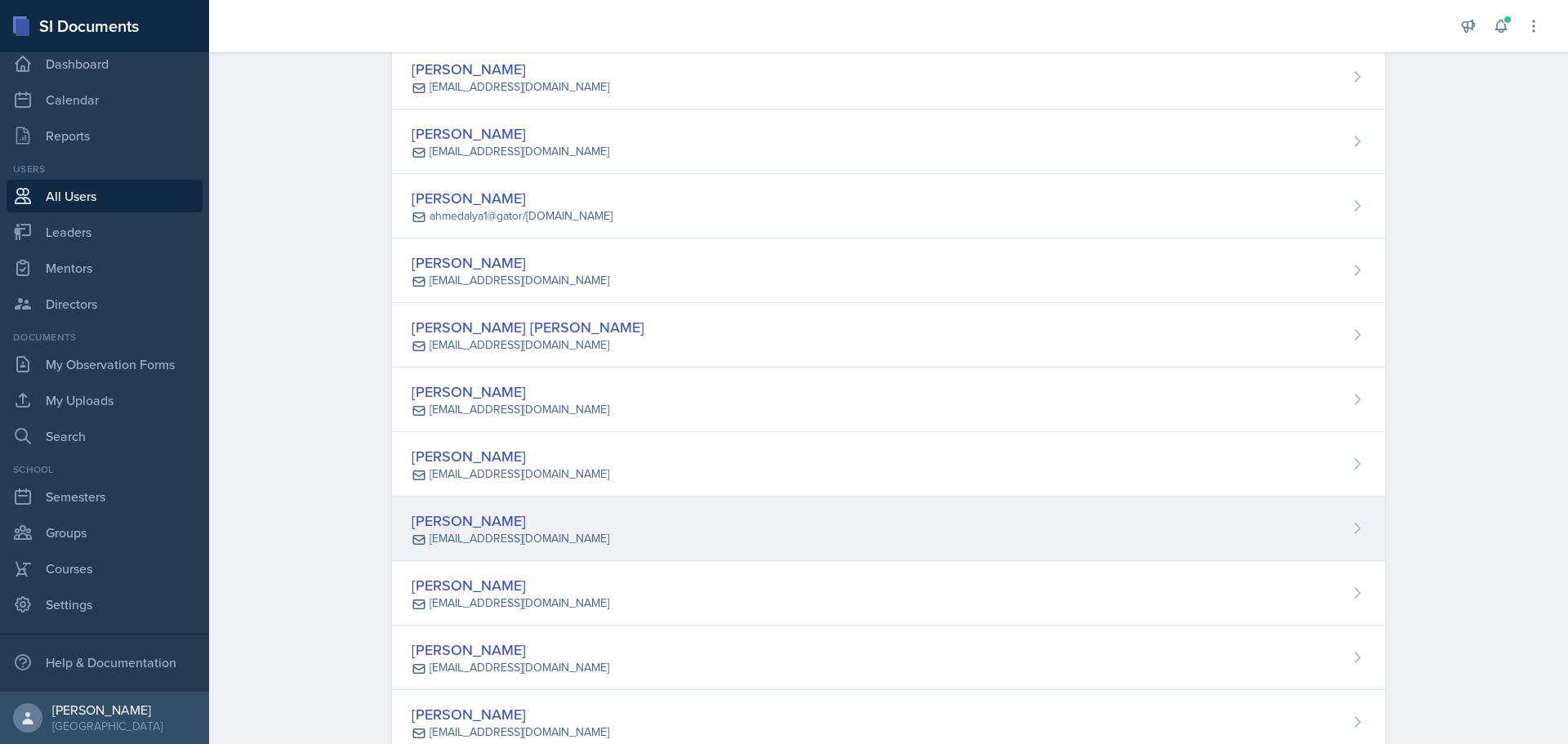
click at [1349, 529] on icon at bounding box center [1357, 528] width 16 height 16
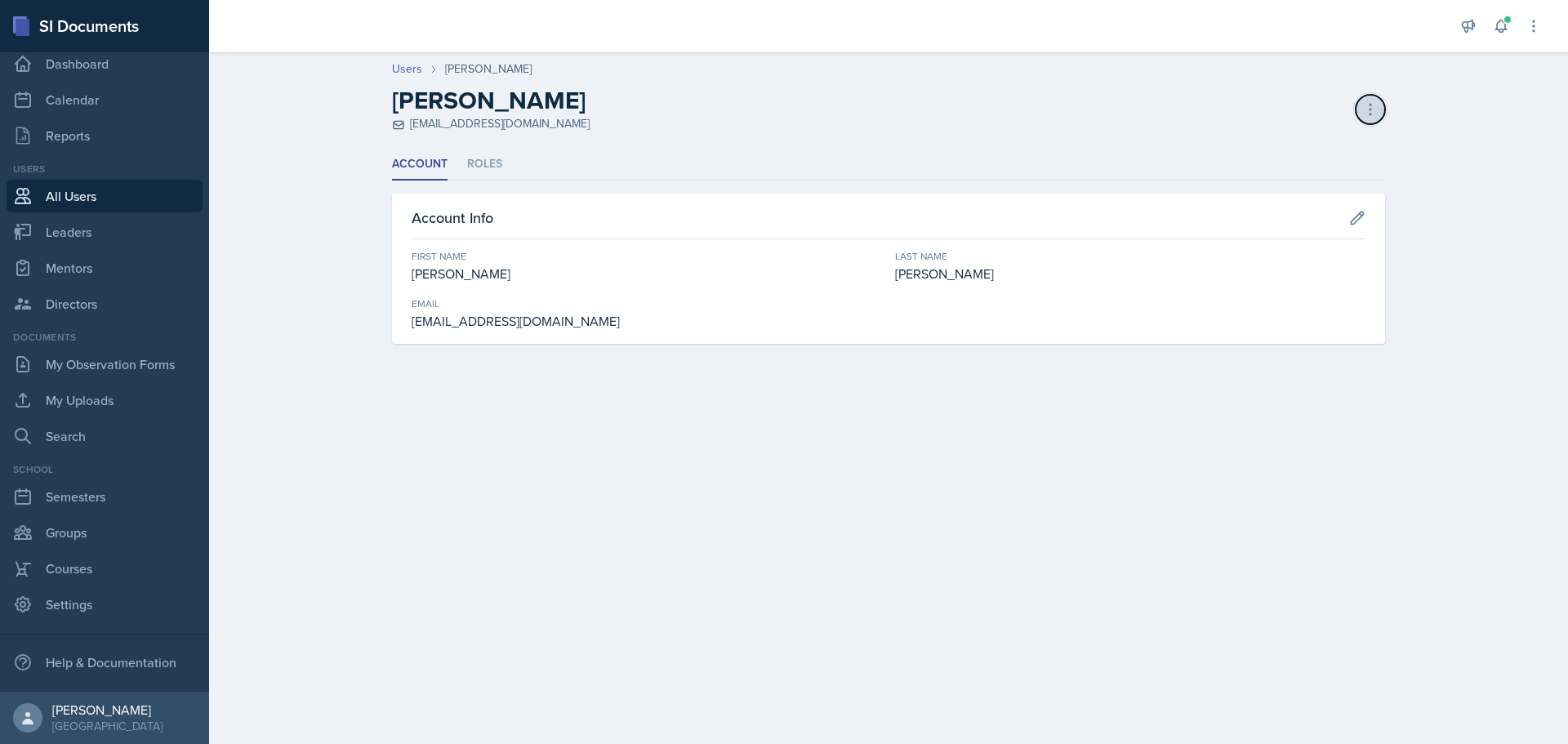
click at [1371, 103] on icon at bounding box center [1370, 109] width 16 height 16
click at [1299, 180] on div "Delete User" at bounding box center [1300, 176] width 157 height 33
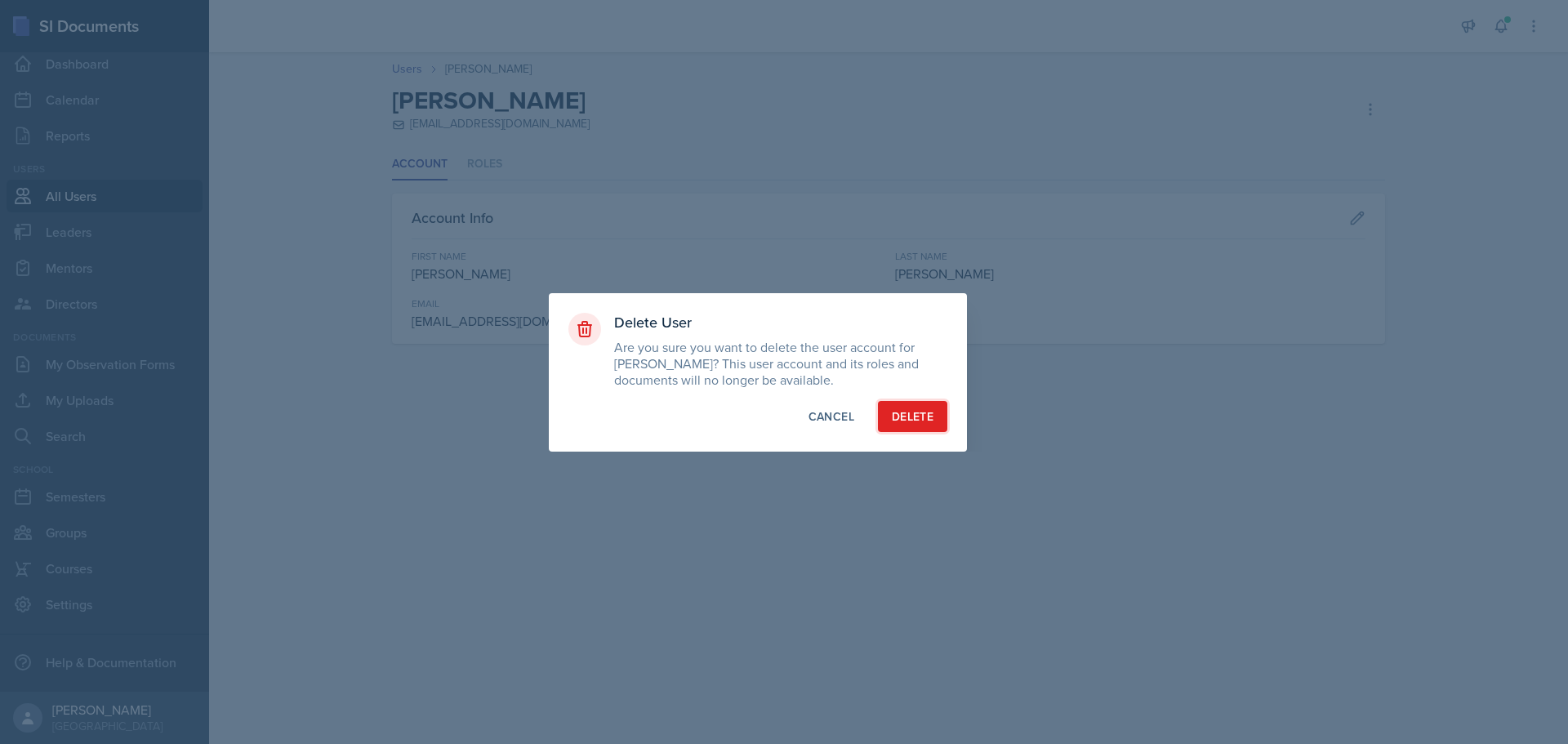
click at [922, 415] on div "Delete" at bounding box center [912, 416] width 42 height 16
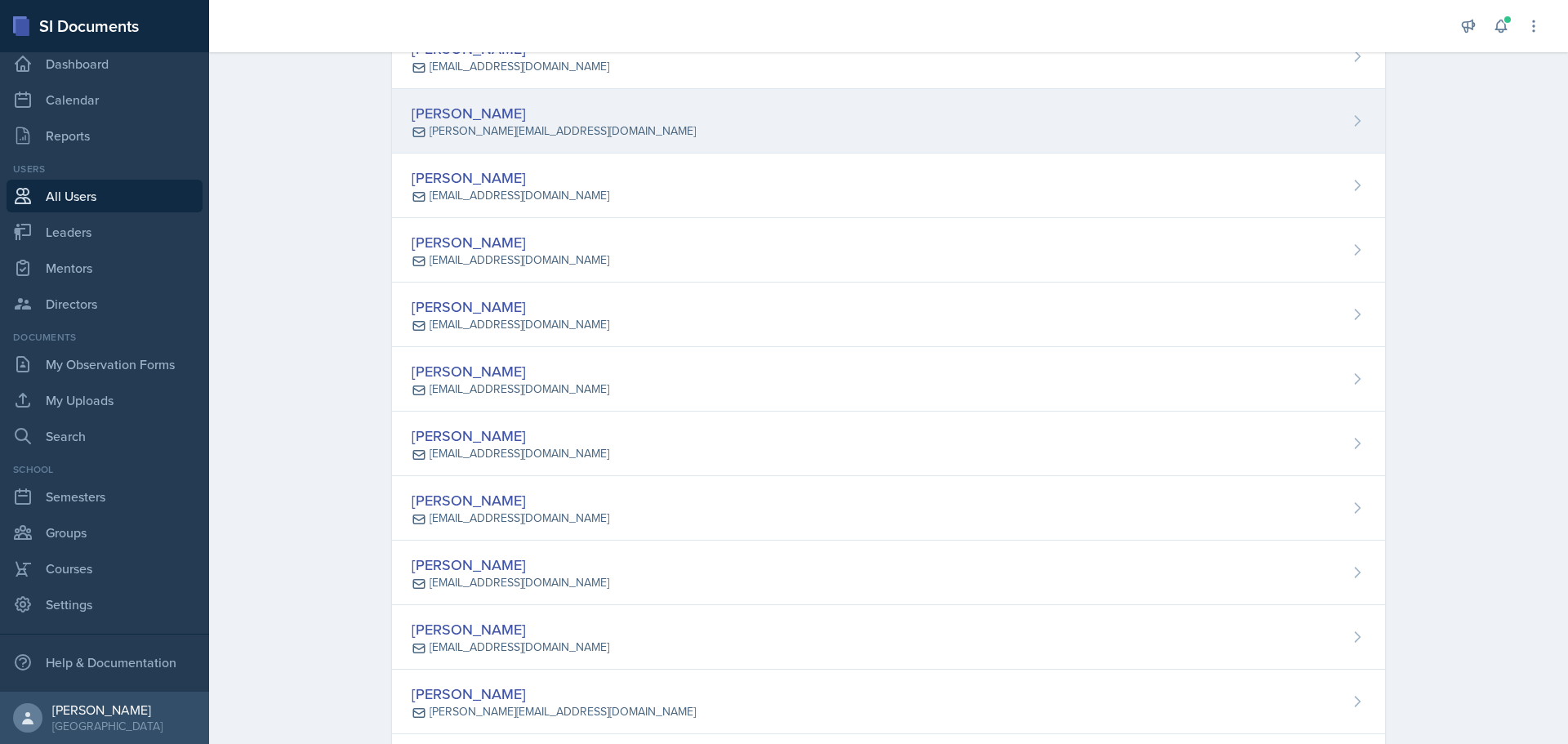
scroll to position [2451, 0]
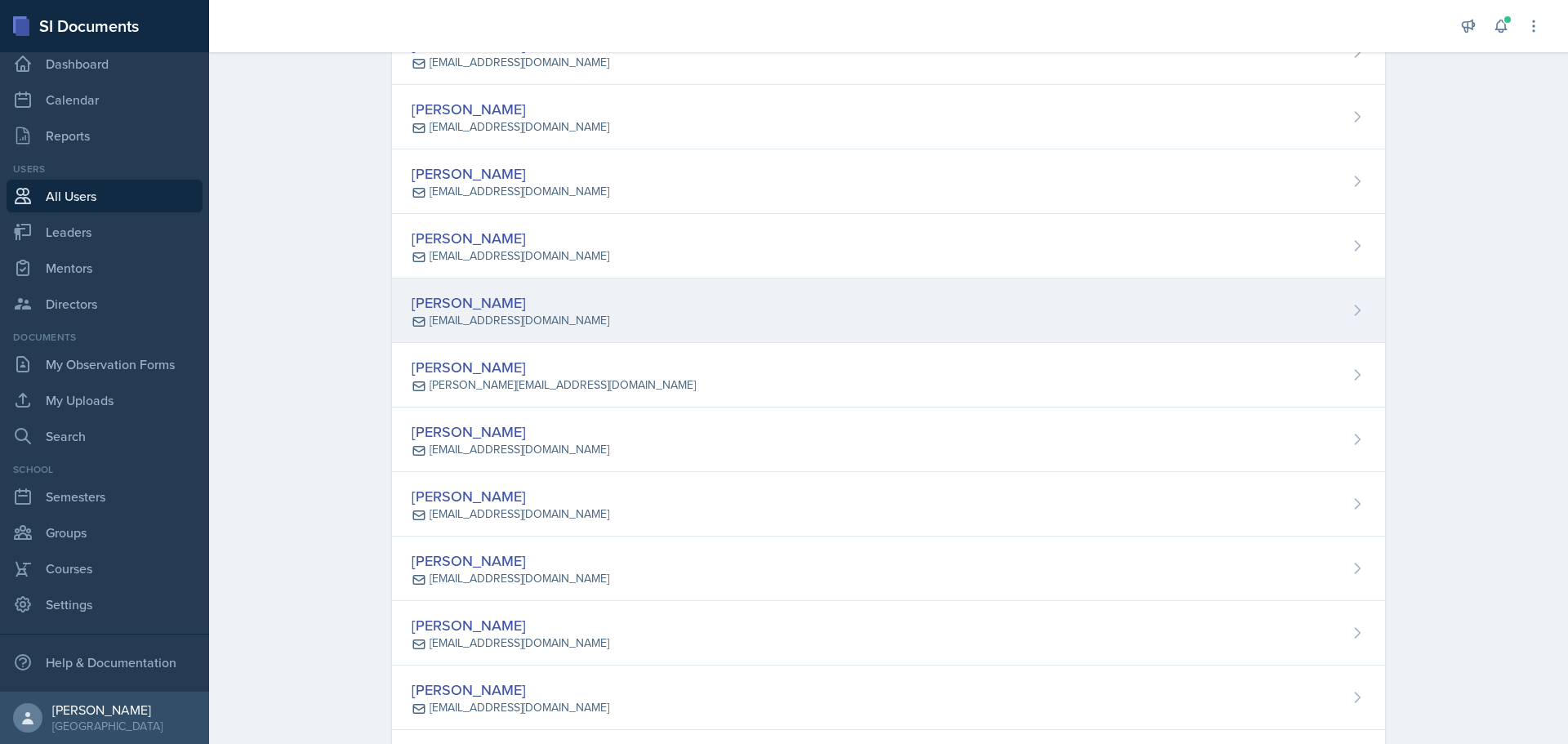
click at [1353, 314] on icon at bounding box center [1357, 310] width 16 height 16
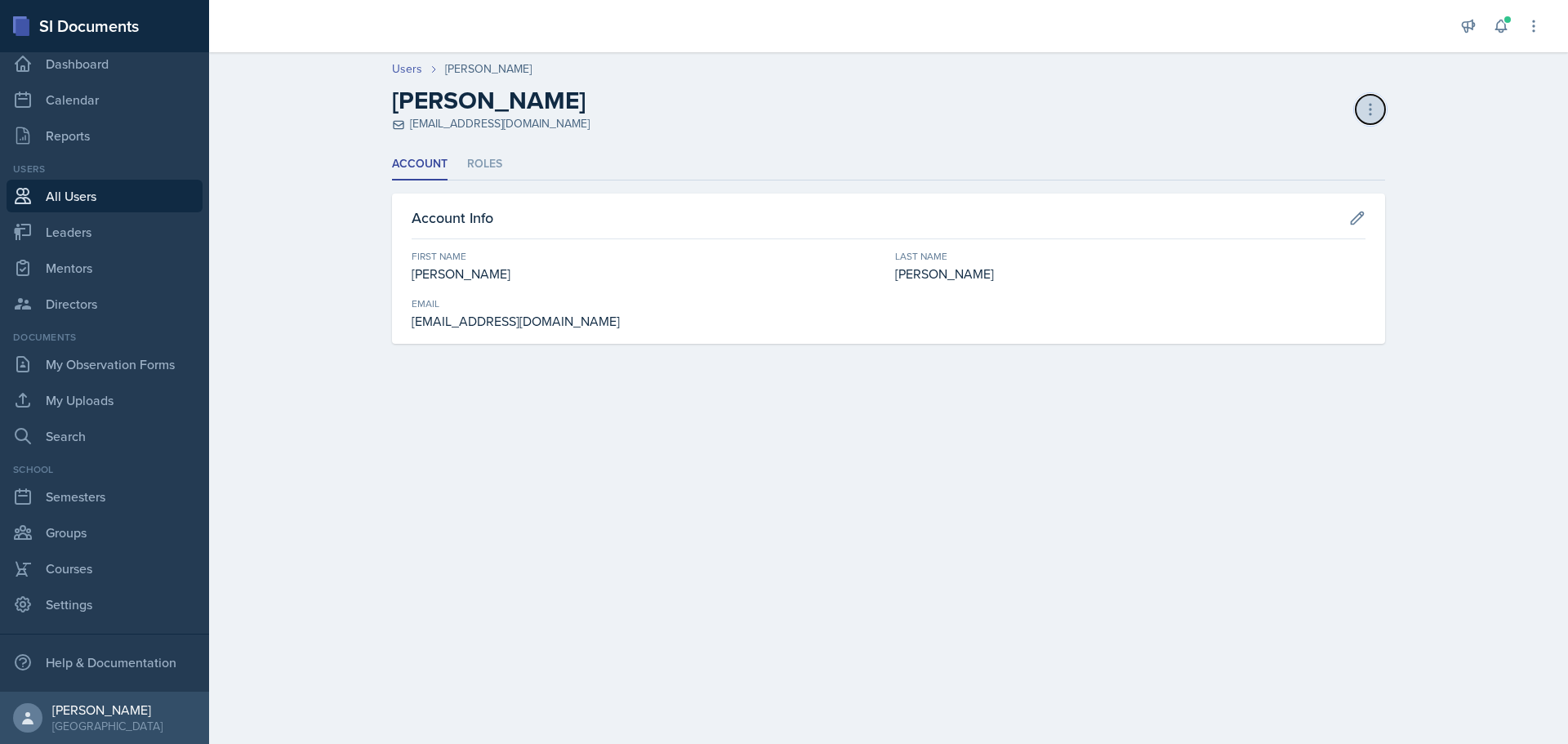
click at [1371, 108] on icon at bounding box center [1370, 109] width 16 height 16
click at [1272, 175] on div "Delete User" at bounding box center [1300, 176] width 157 height 33
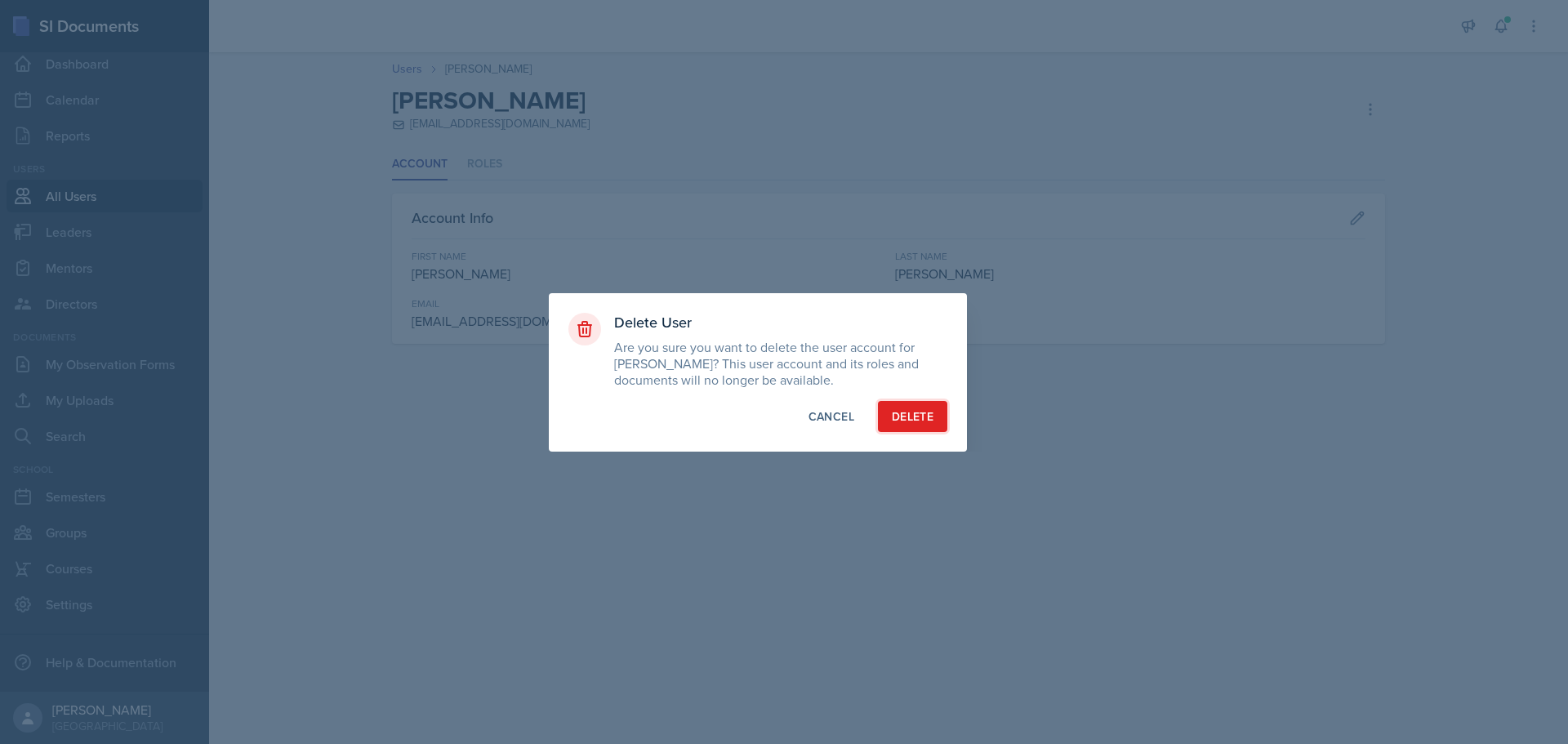
click at [926, 420] on div "Delete" at bounding box center [912, 416] width 42 height 16
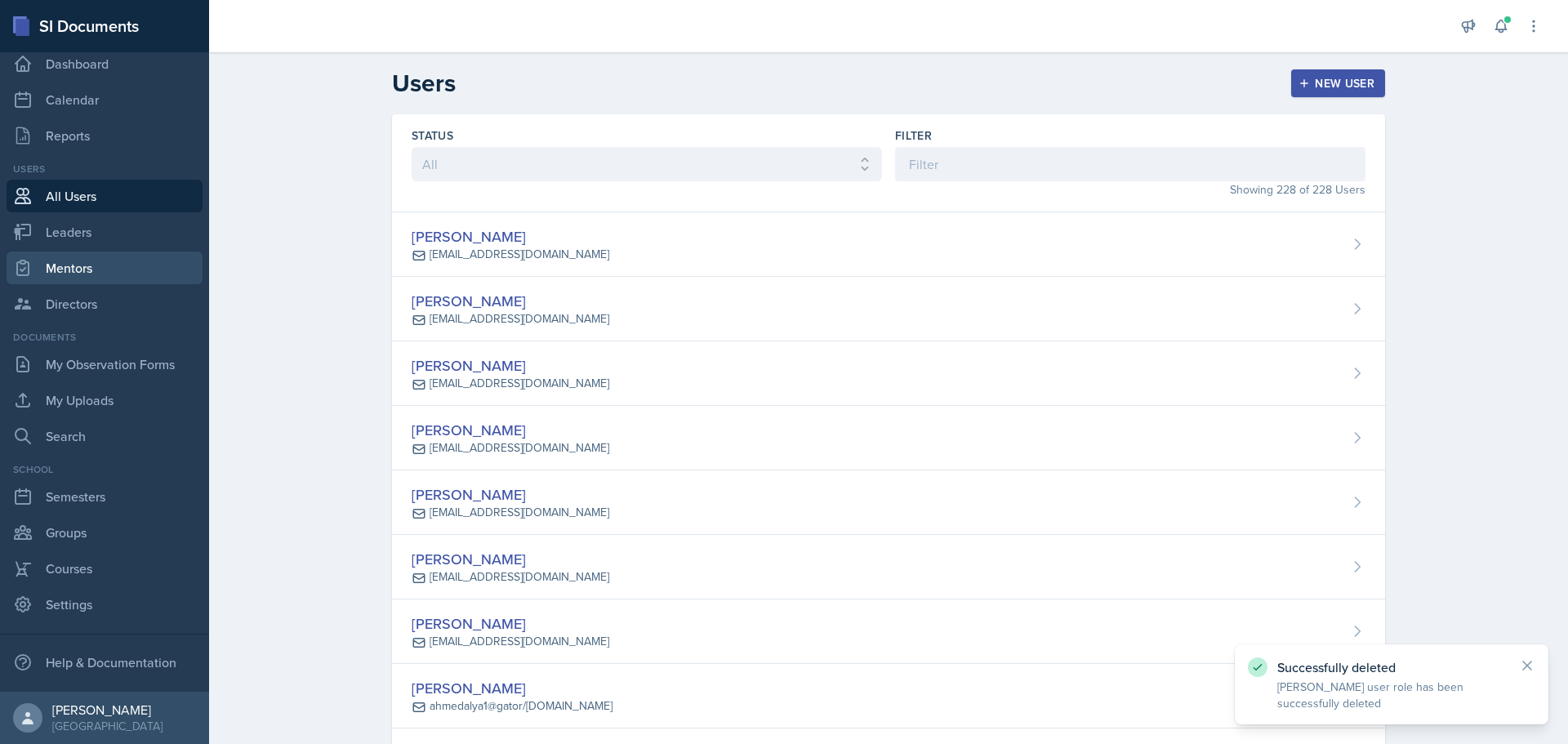
click at [80, 270] on link "Mentors" at bounding box center [104, 268] width 196 height 33
select select "0924c876-6fa7-4296-b593-7db6428ef465"
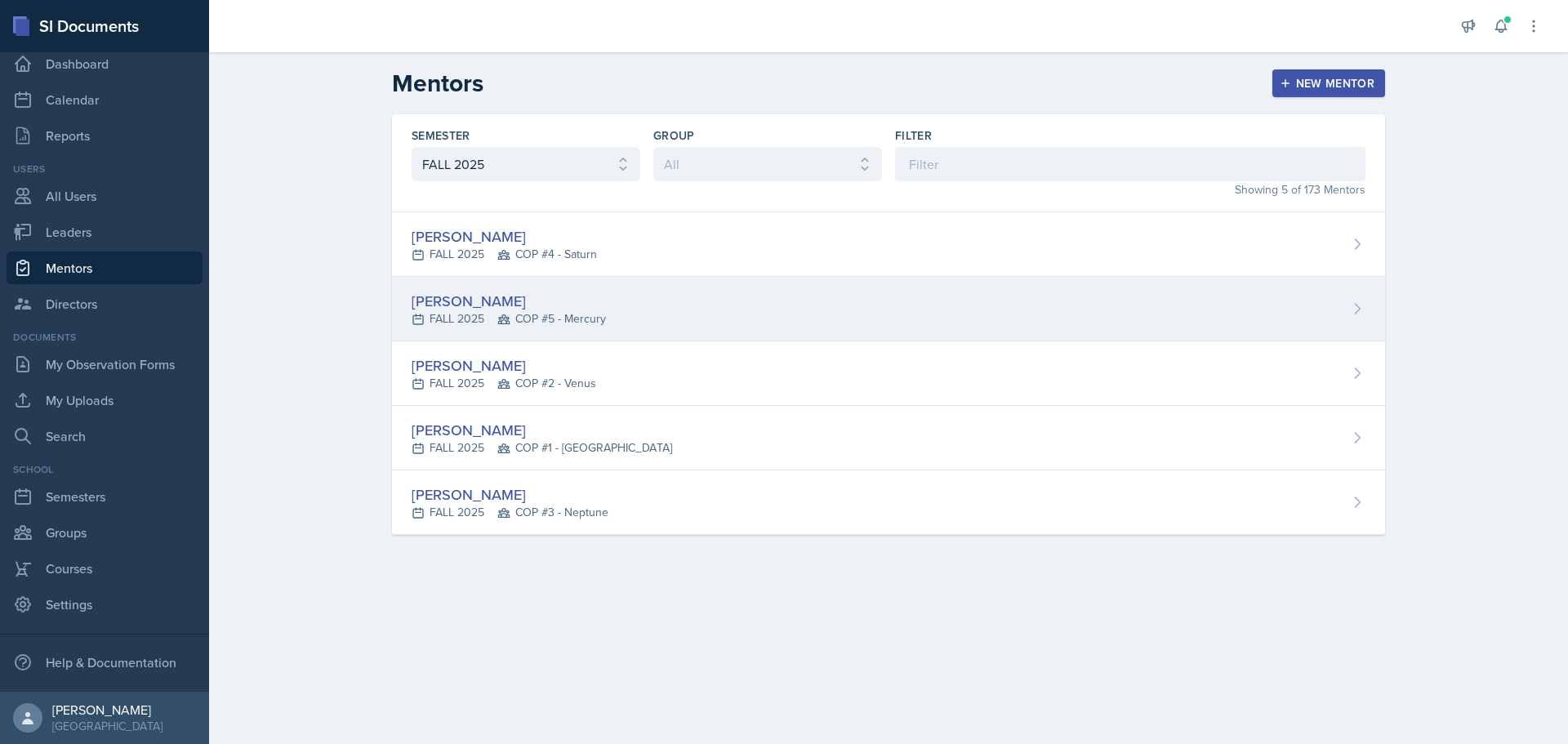
click at [1361, 304] on icon at bounding box center [1357, 308] width 16 height 16
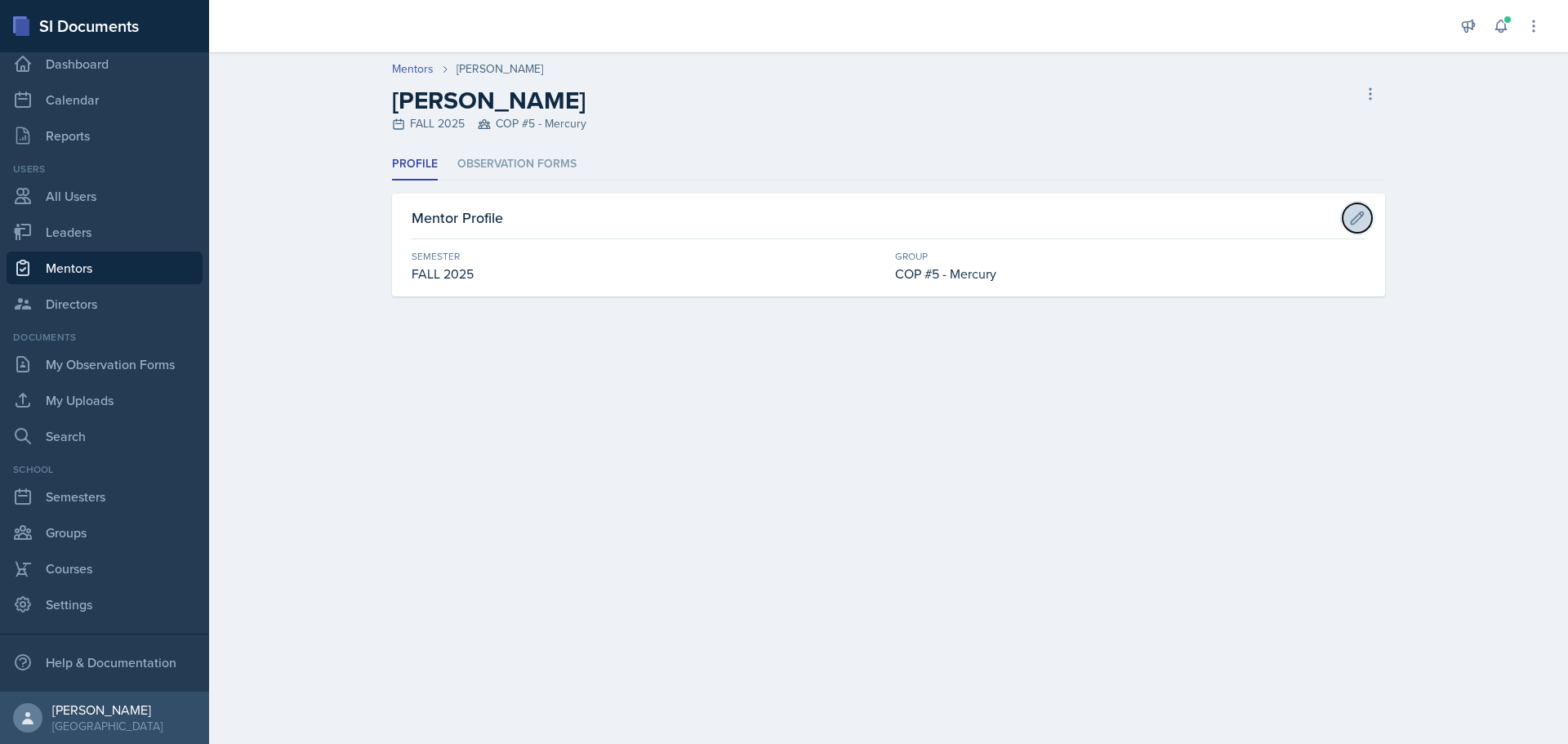
click at [1347, 219] on button at bounding box center [1357, 218] width 30 height 30
select select "0924c876-6fa7-4296-b593-7db6428ef465"
select select "7117f551-c738-4342-bad5-45b87a6561df"
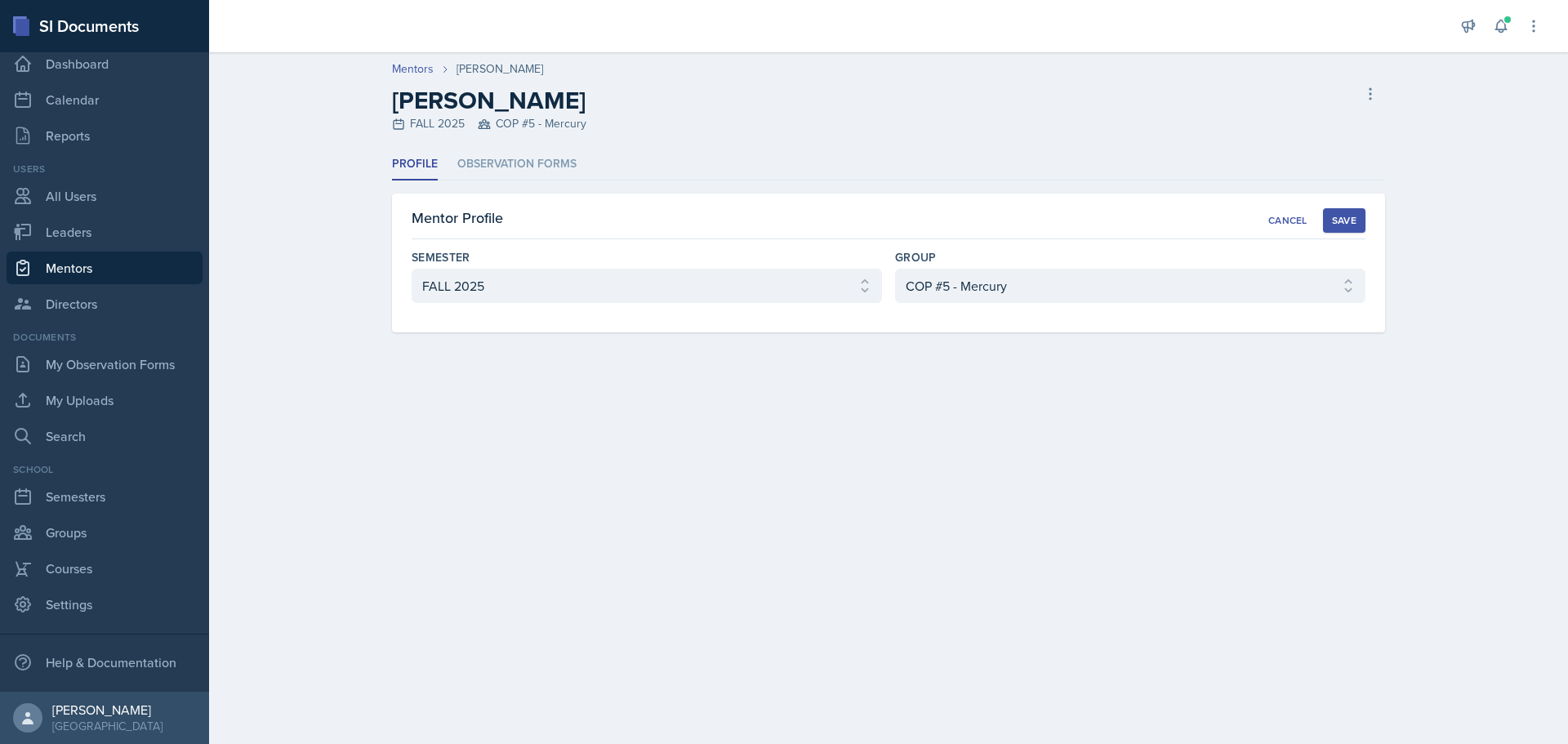
click at [1344, 225] on div "Save" at bounding box center [1344, 220] width 25 height 13
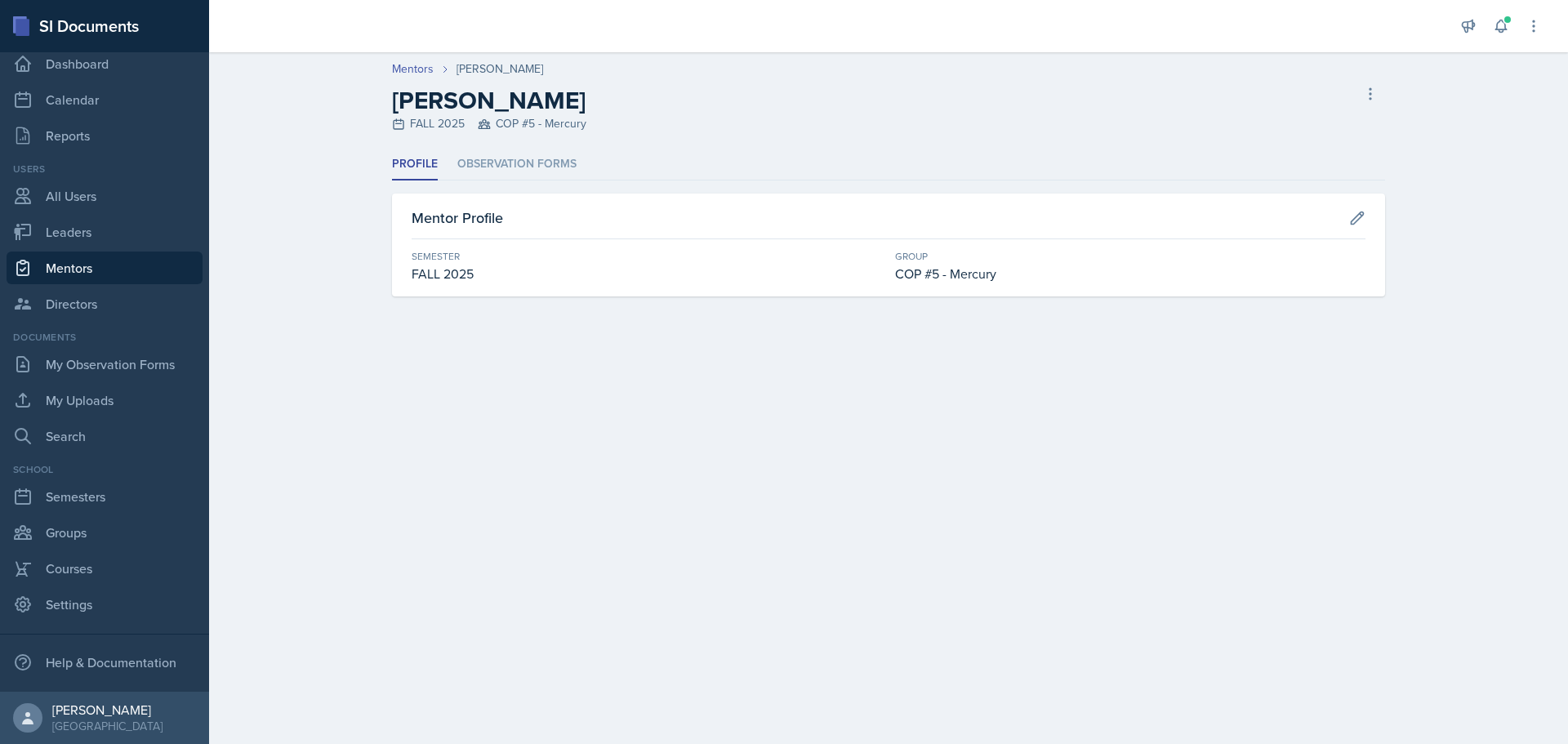
click at [1354, 102] on div "[PERSON_NAME] FALL 2025 COP #5 - Mercury Delete Mentor" at bounding box center [889, 108] width 994 height 47
click at [1375, 96] on icon at bounding box center [1370, 93] width 16 height 16
click at [1054, 108] on div "[PERSON_NAME] FALL 2025 COP #5 - Mercury Delete Mentor" at bounding box center [889, 108] width 994 height 47
click at [94, 529] on link "Groups" at bounding box center [104, 532] width 196 height 33
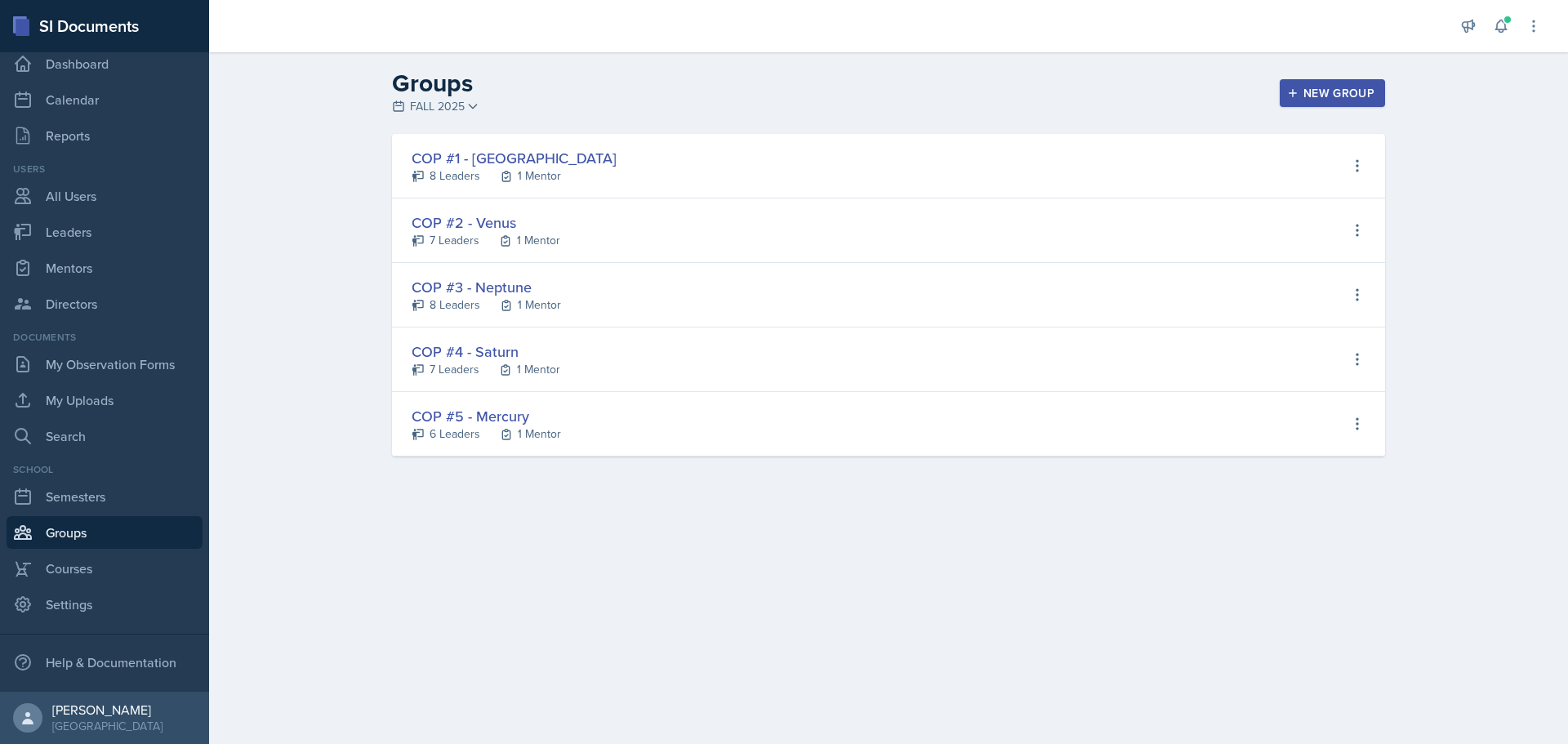
click at [621, 430] on div "COP #5 - Mercury 6 Leaders 1 Mentor View Leaders View Mentors Edit Group Delete…" at bounding box center [889, 425] width 994 height 64
click at [1345, 421] on button at bounding box center [1357, 424] width 30 height 30
click at [1303, 520] on div "Edit Group" at bounding box center [1277, 524] width 60 height 19
type input "COP #5 - Mercury"
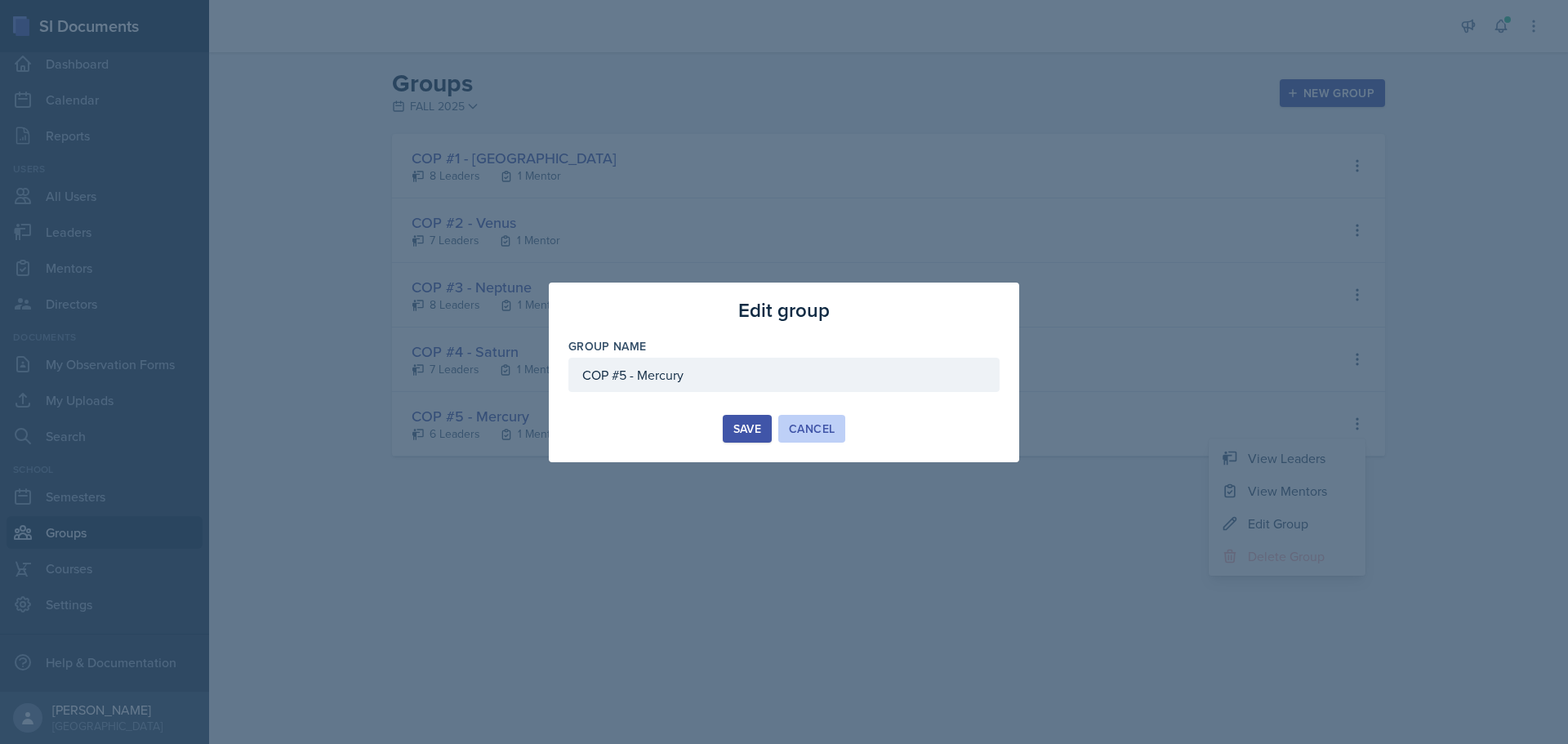
click at [817, 432] on div "Cancel" at bounding box center [812, 429] width 46 height 13
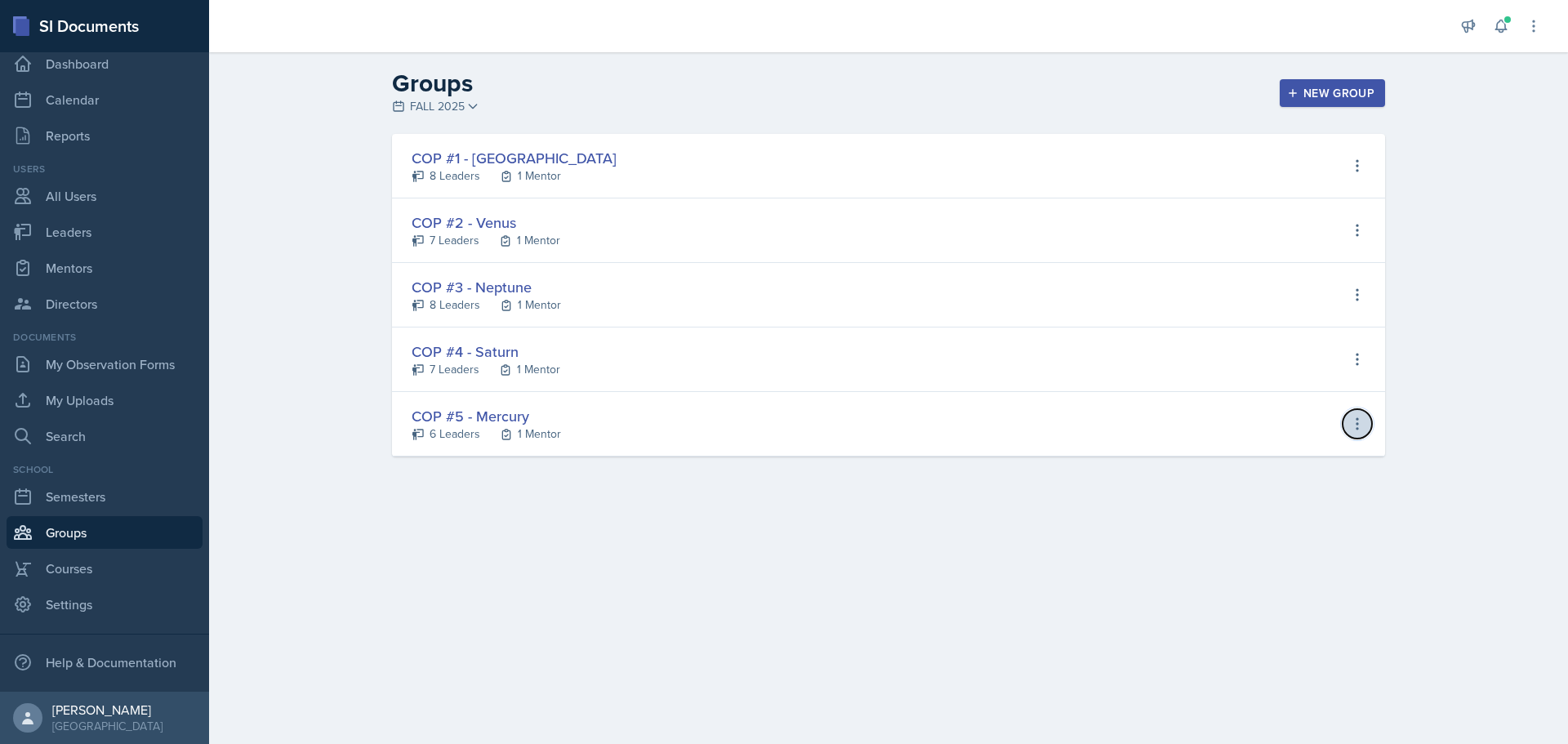
click at [1359, 425] on icon at bounding box center [1357, 424] width 16 height 16
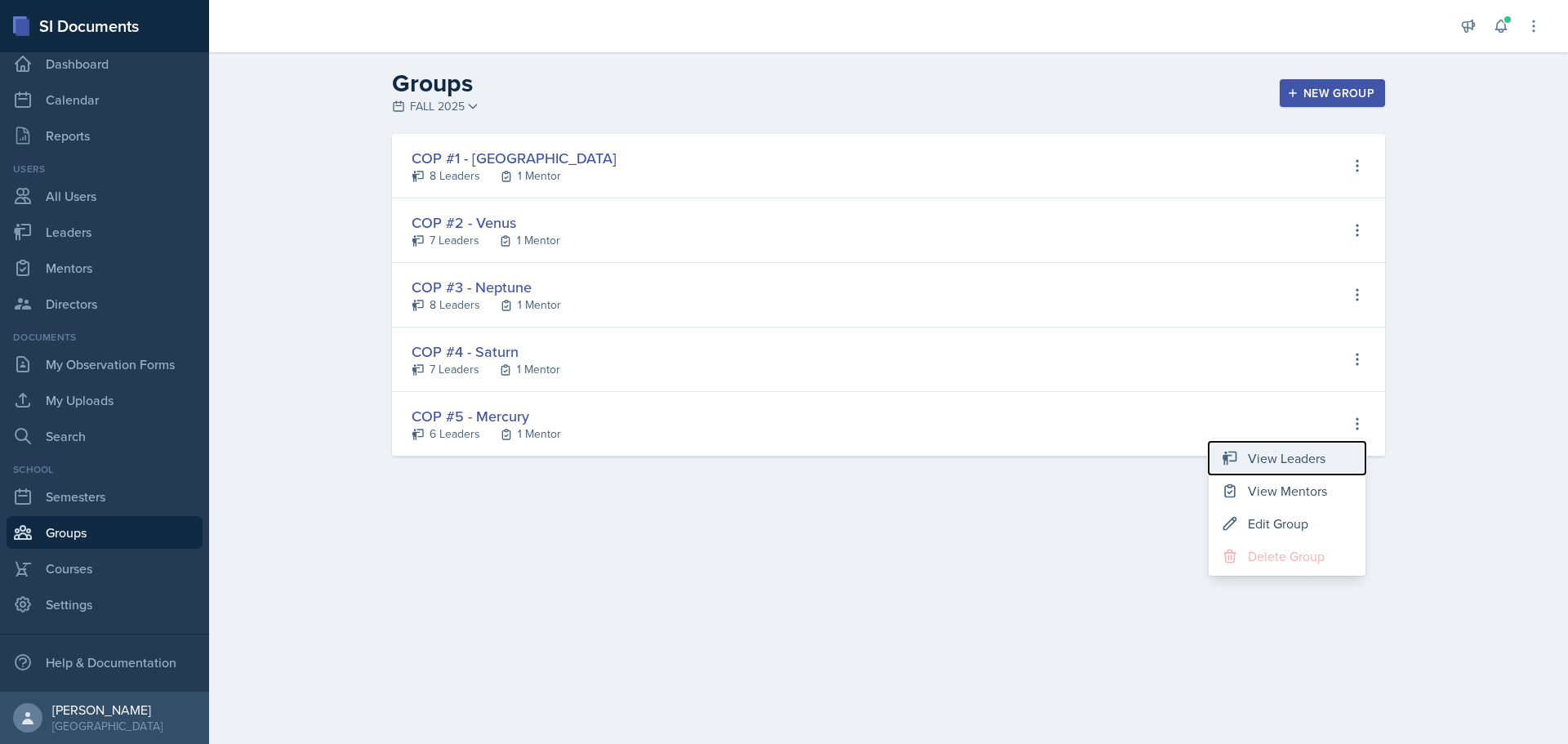
click at [1324, 458] on div "View Leaders" at bounding box center [1287, 458] width 78 height 19
select select "0924c876-6fa7-4296-b593-7db6428ef465"
select select "7117f551-c738-4342-bad5-45b87a6561df"
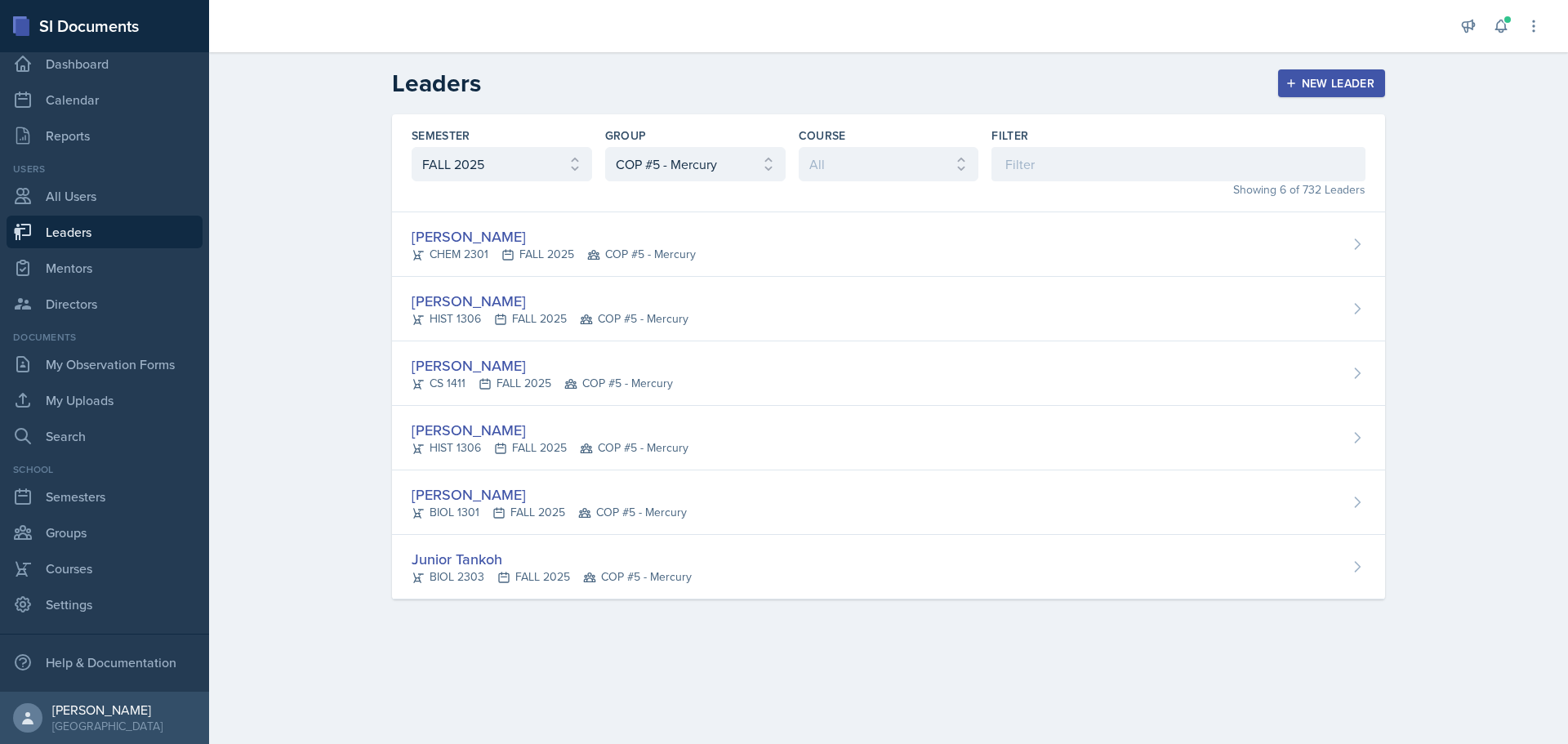
click at [1320, 86] on div "New Leader" at bounding box center [1333, 83] width 86 height 13
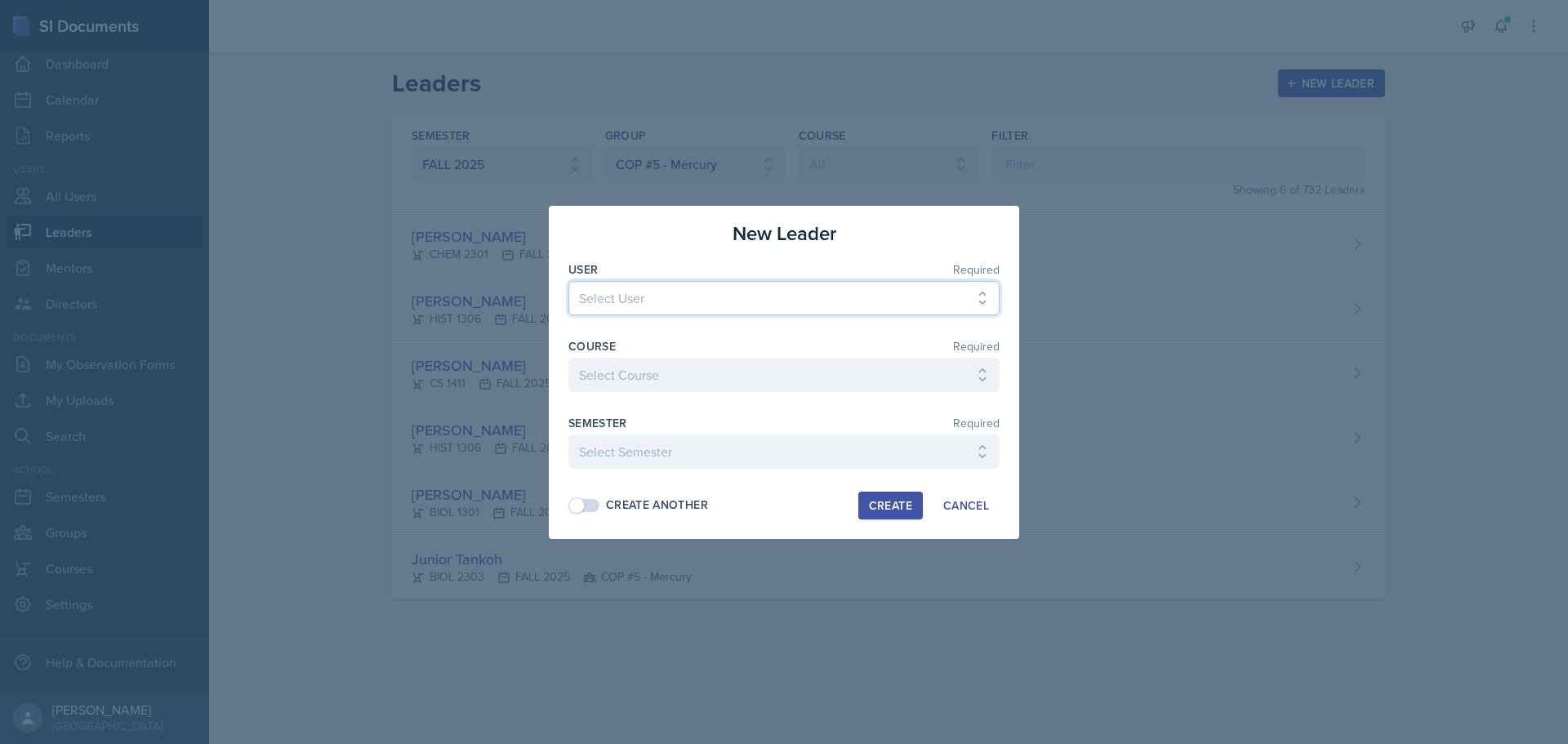
click at [912, 302] on select "Select User [PERSON_NAME] [PERSON_NAME] [PERSON_NAME] [PERSON_NAME] [PERSON_NAM…" at bounding box center [784, 298] width 431 height 34
select select "473f5ced-bade-4cbf-9399-946a2658429b"
click at [912, 302] on select "Select User [PERSON_NAME] [PERSON_NAME] [PERSON_NAME] [PERSON_NAME] [PERSON_NAM…" at bounding box center [784, 298] width 431 height 34
click at [964, 384] on select "Select Course ACC 2301 ART 1301 ART 1302 ART 1310 BIOL 1301 BIOL 1302 BIOL 1310…" at bounding box center [784, 375] width 431 height 34
select select "6e1a4b93-f5fd-4070-b51e-66a0c143b2cb"
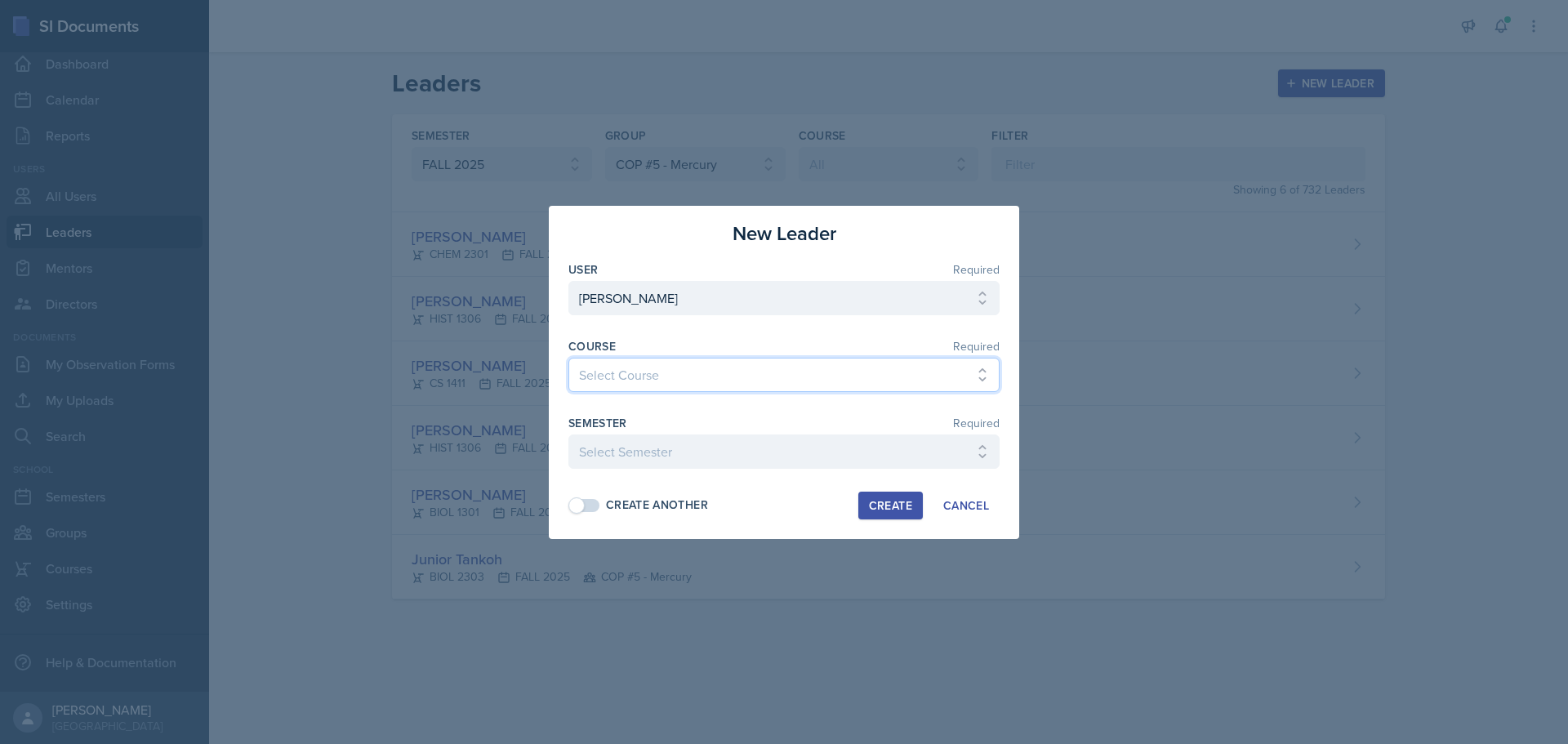
click at [568, 358] on select "Select Course ACC 2301 ART 1301 ART 1302 ART 1310 BIOL 1301 BIOL 1302 BIOL 1310…" at bounding box center [784, 375] width 431 height 34
click at [866, 449] on select "Select Semester FALL 2025 Summer II 2025 Summer I 2025 Spring 2025 Fall 2024 Su…" at bounding box center [784, 452] width 431 height 34
select select "0924c876-6fa7-4296-b593-7db6428ef465"
click at [568, 435] on select "Select Semester FALL 2025 Summer II 2025 Summer I 2025 Spring 2025 Fall 2024 Su…" at bounding box center [784, 452] width 431 height 34
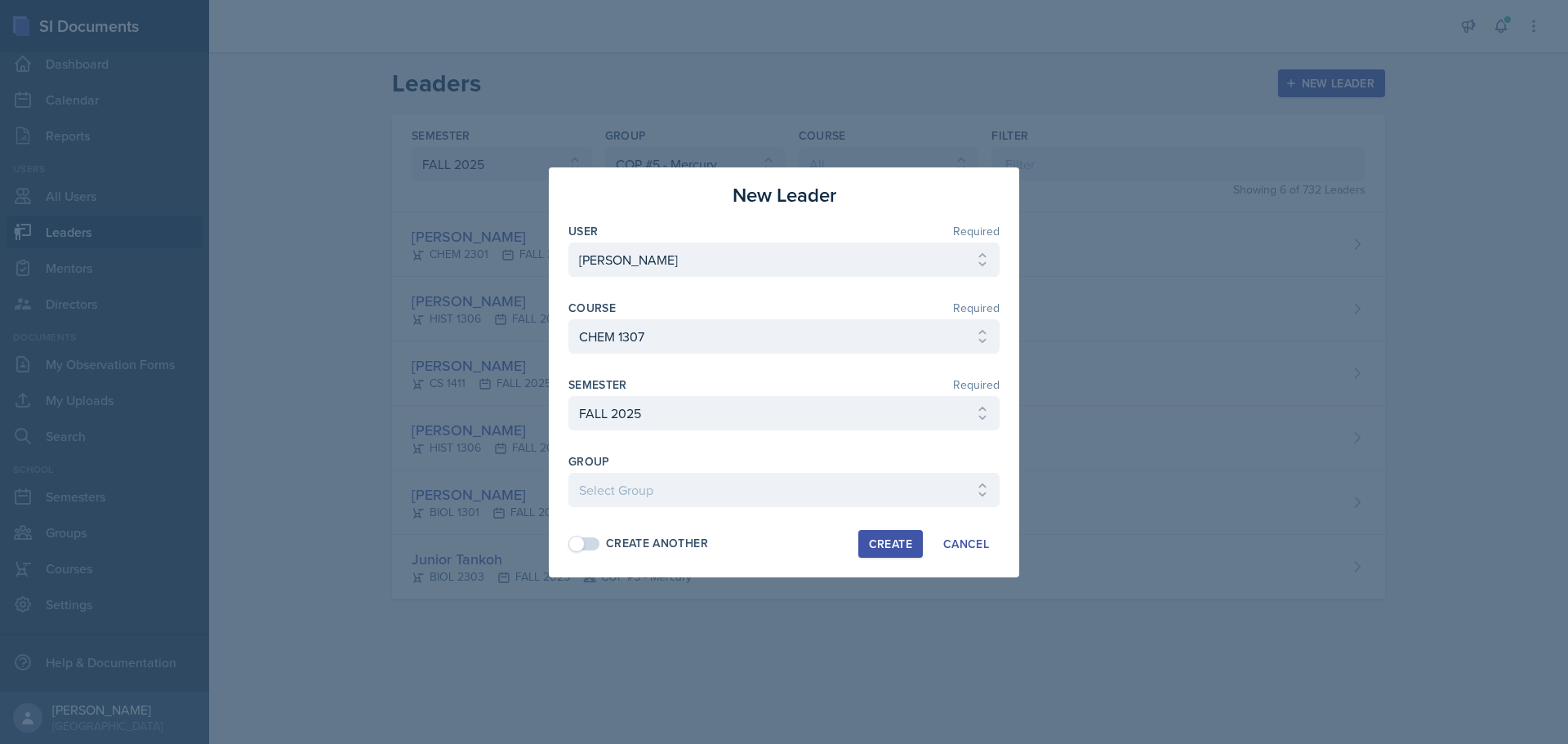
click at [886, 539] on div "Create" at bounding box center [890, 543] width 43 height 13
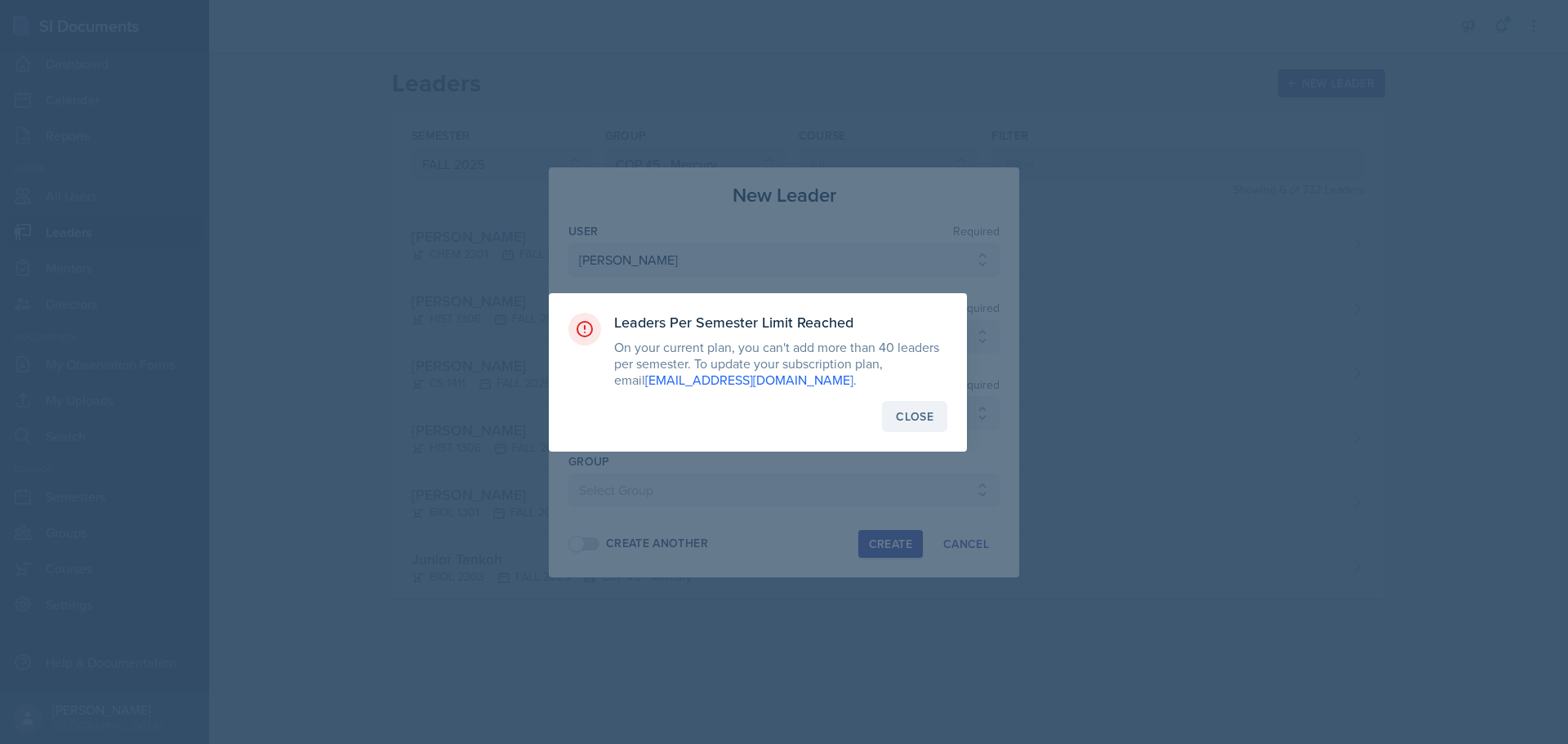
click at [928, 422] on div "Close" at bounding box center [915, 416] width 37 height 16
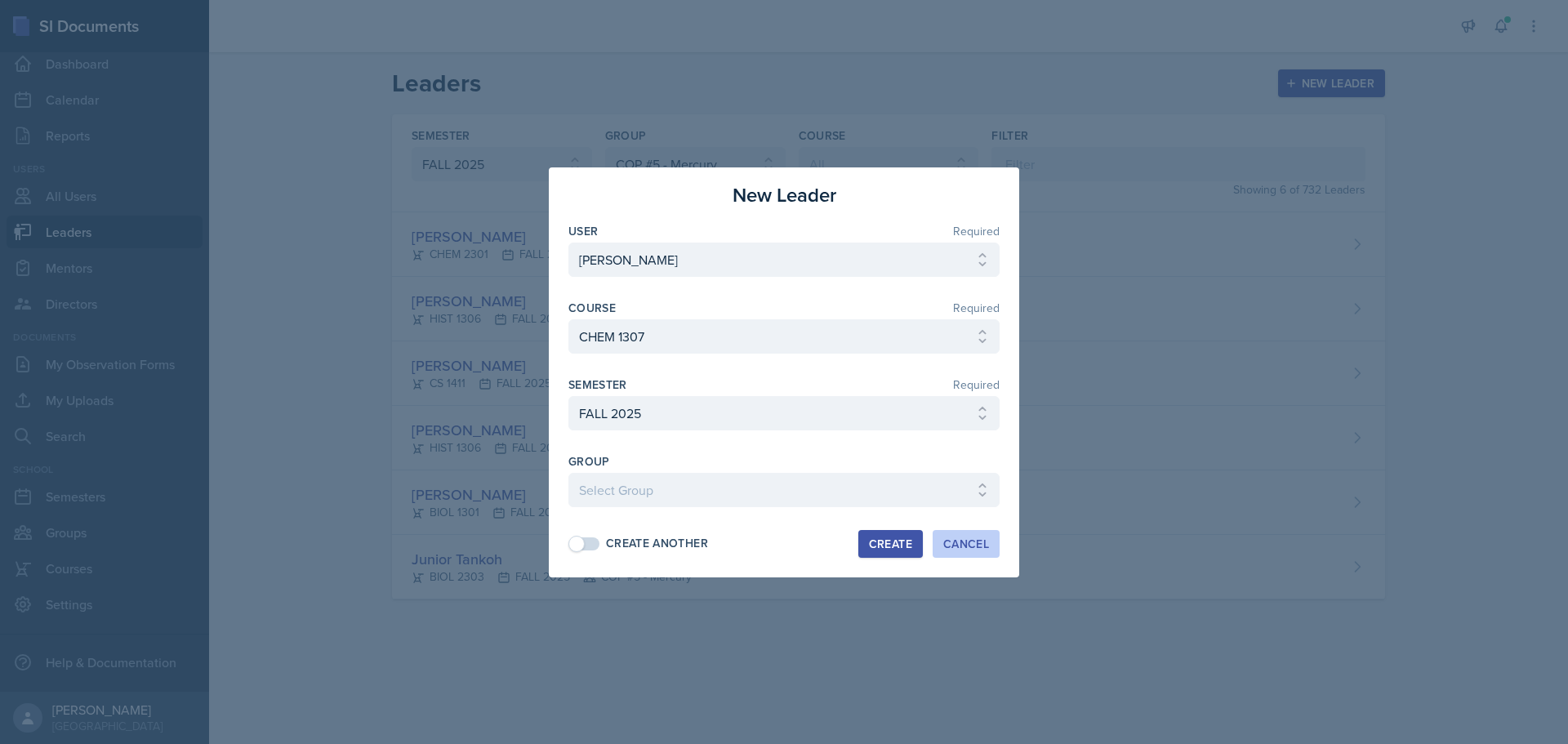
click at [971, 543] on div "Cancel" at bounding box center [967, 543] width 46 height 13
select select
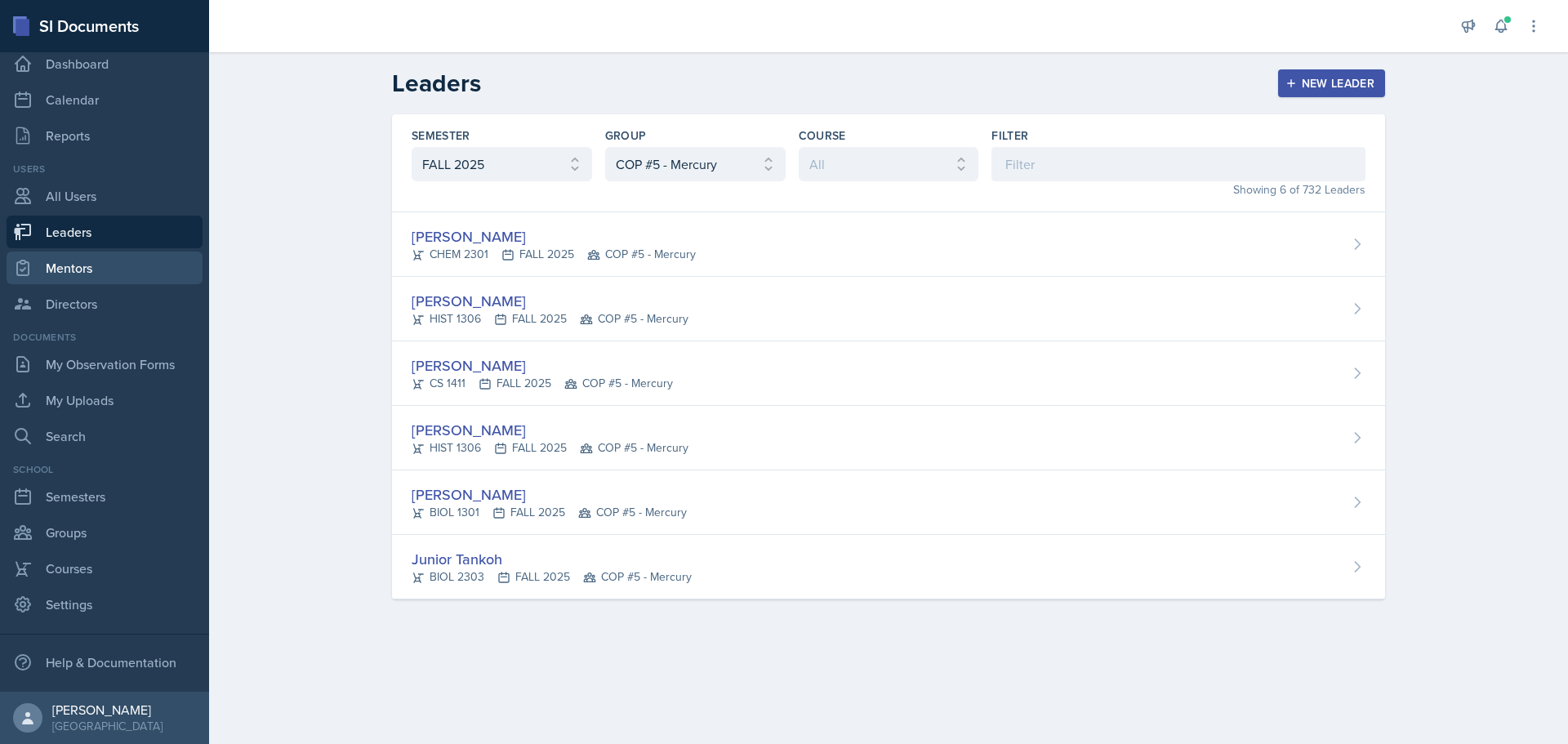
click at [83, 274] on link "Mentors" at bounding box center [104, 268] width 196 height 33
select select "0924c876-6fa7-4296-b593-7db6428ef465"
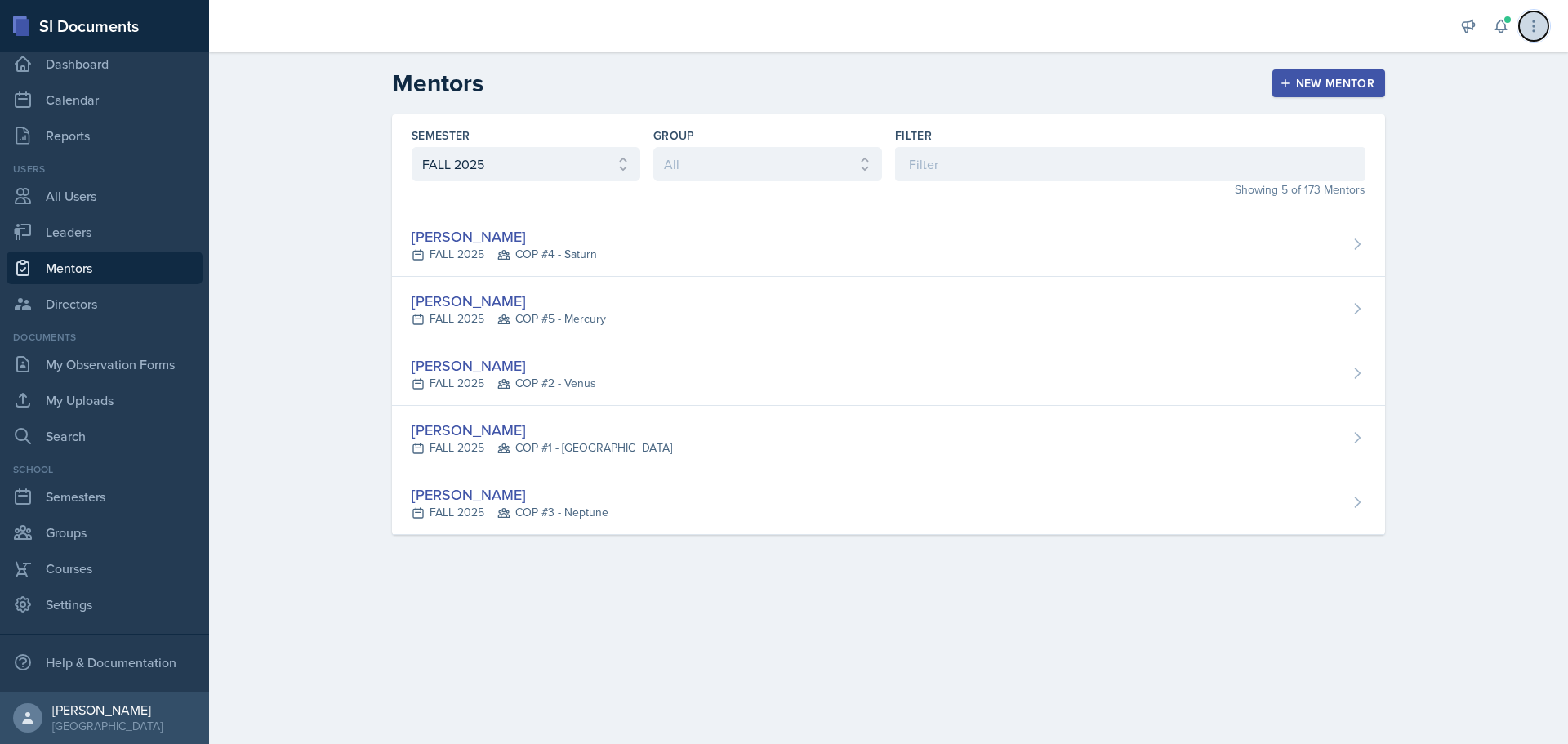
click at [1542, 31] on icon at bounding box center [1533, 25] width 16 height 16
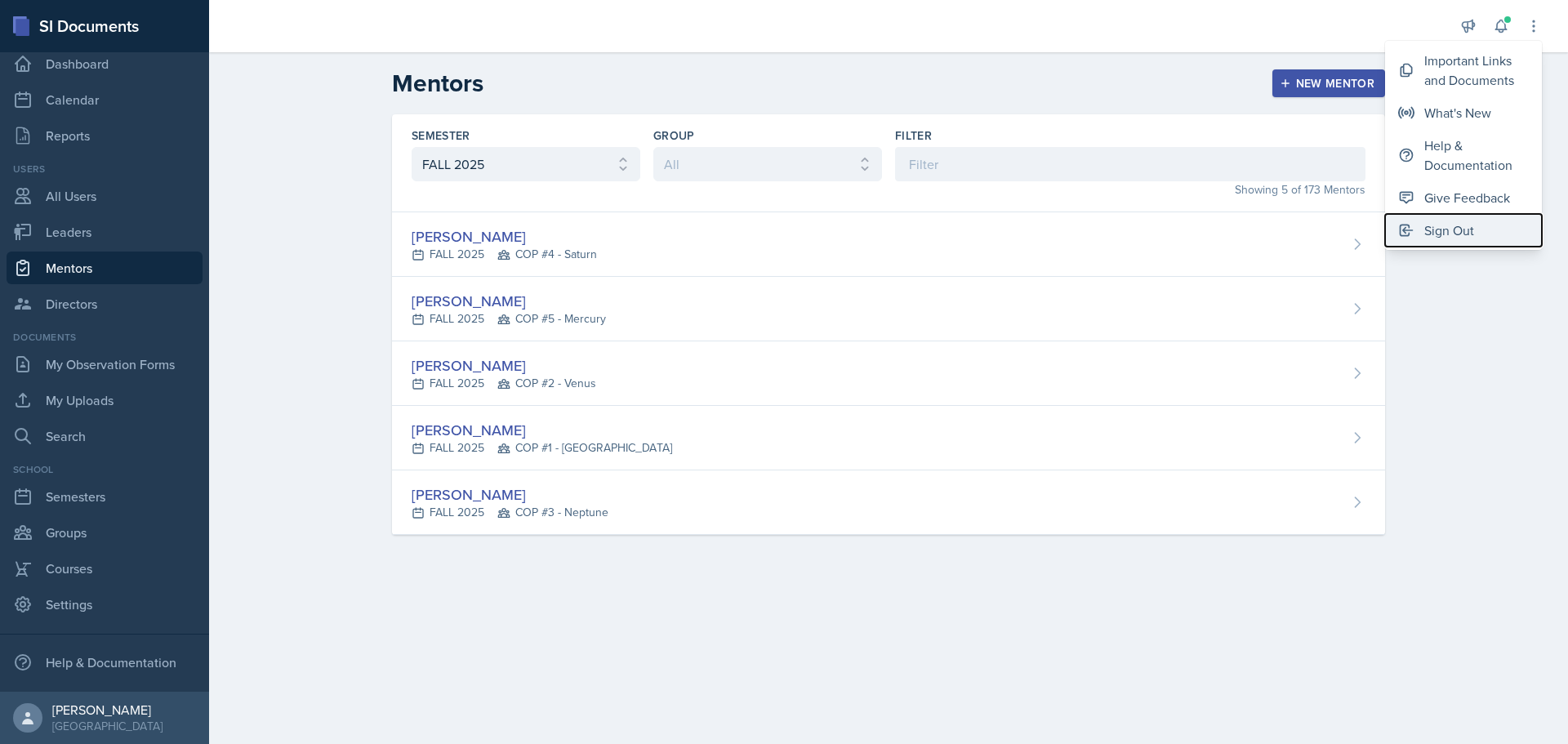
click at [1461, 230] on div "Sign Out" at bounding box center [1449, 230] width 50 height 19
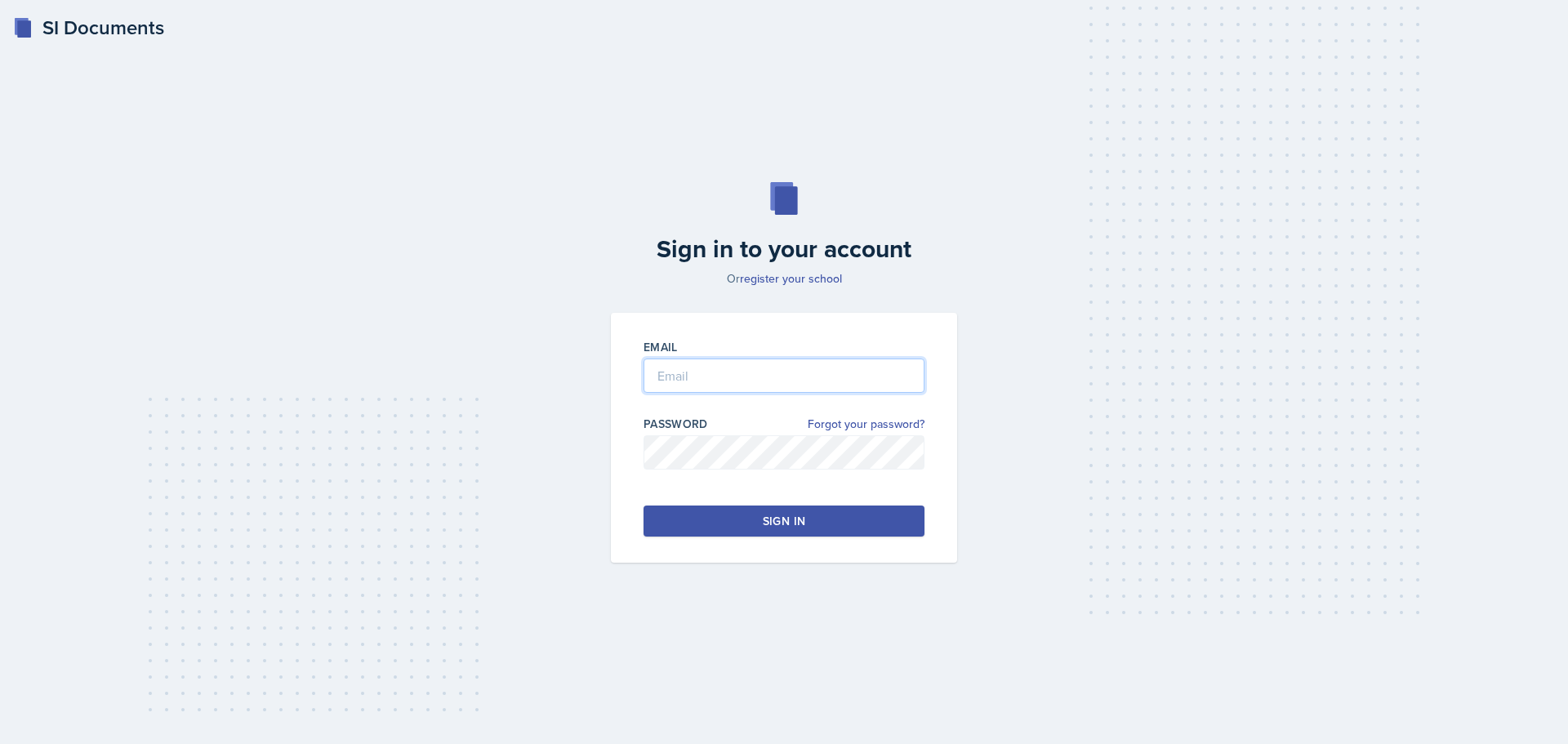
type input "[EMAIL_ADDRESS][DOMAIN_NAME]"
